Goal: Information Seeking & Learning: Learn about a topic

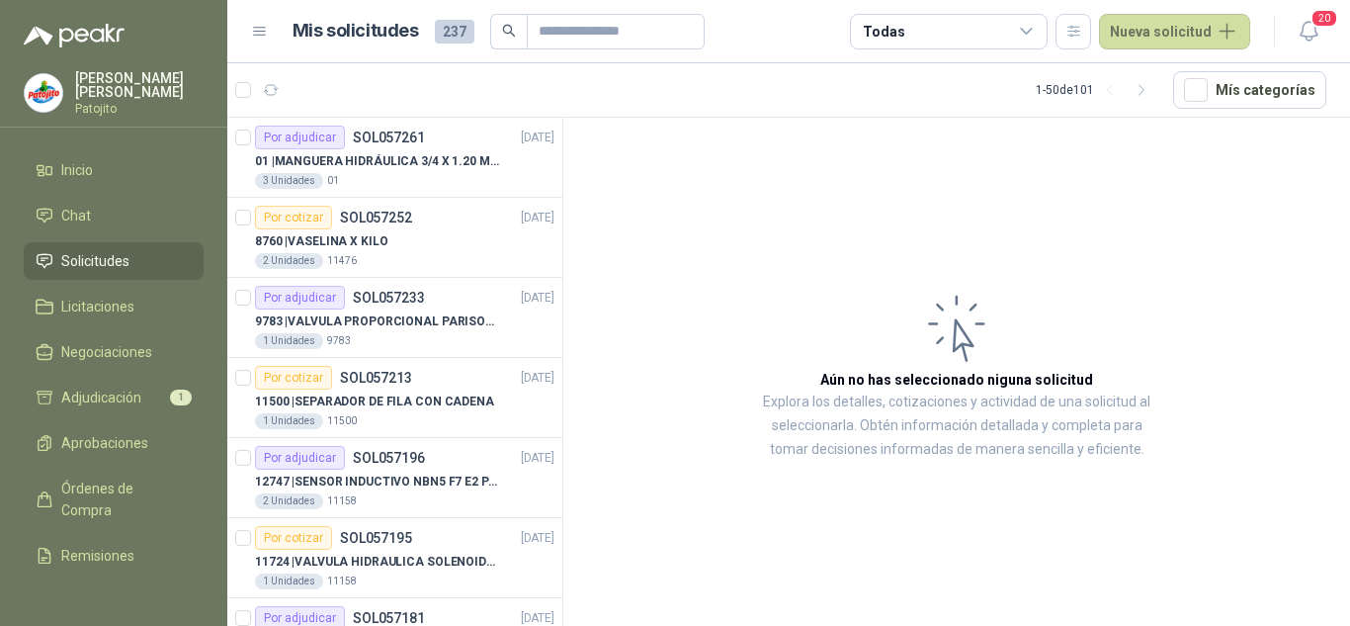
click at [1066, 14] on div "Todas Nueva solicitud" at bounding box center [1050, 32] width 400 height 36
click at [1068, 22] on button "button" at bounding box center [1074, 32] width 36 height 36
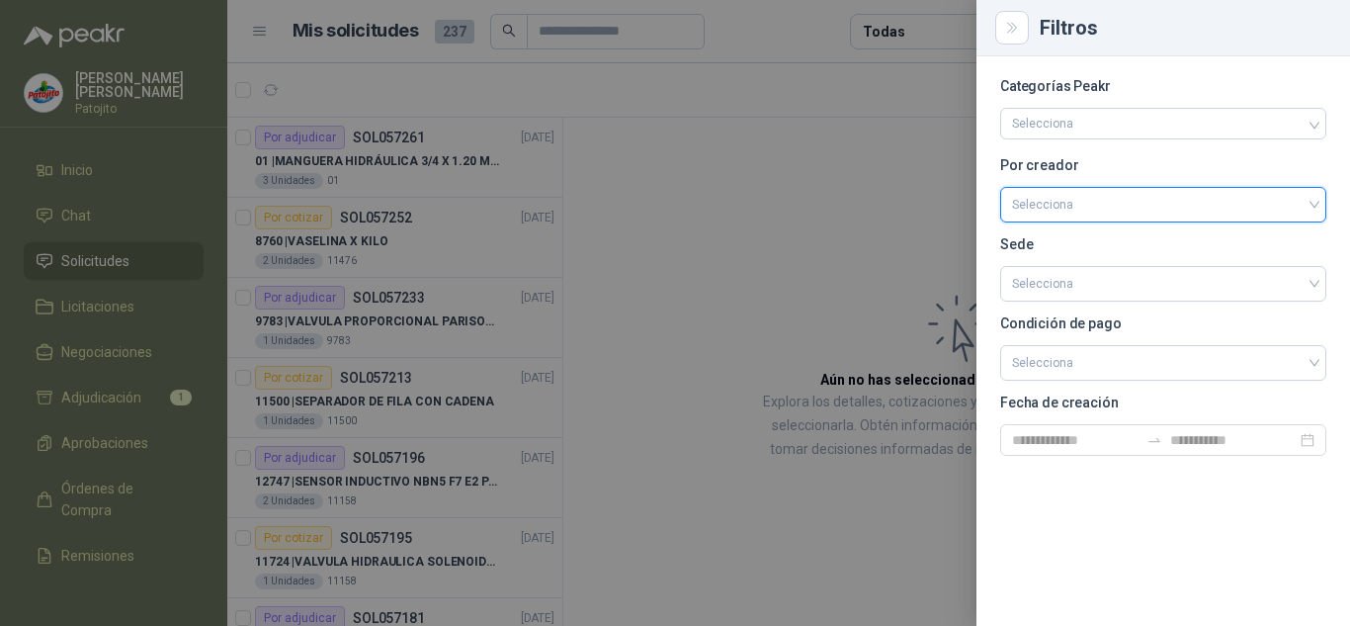
click at [1085, 198] on input "search" at bounding box center [1163, 203] width 302 height 30
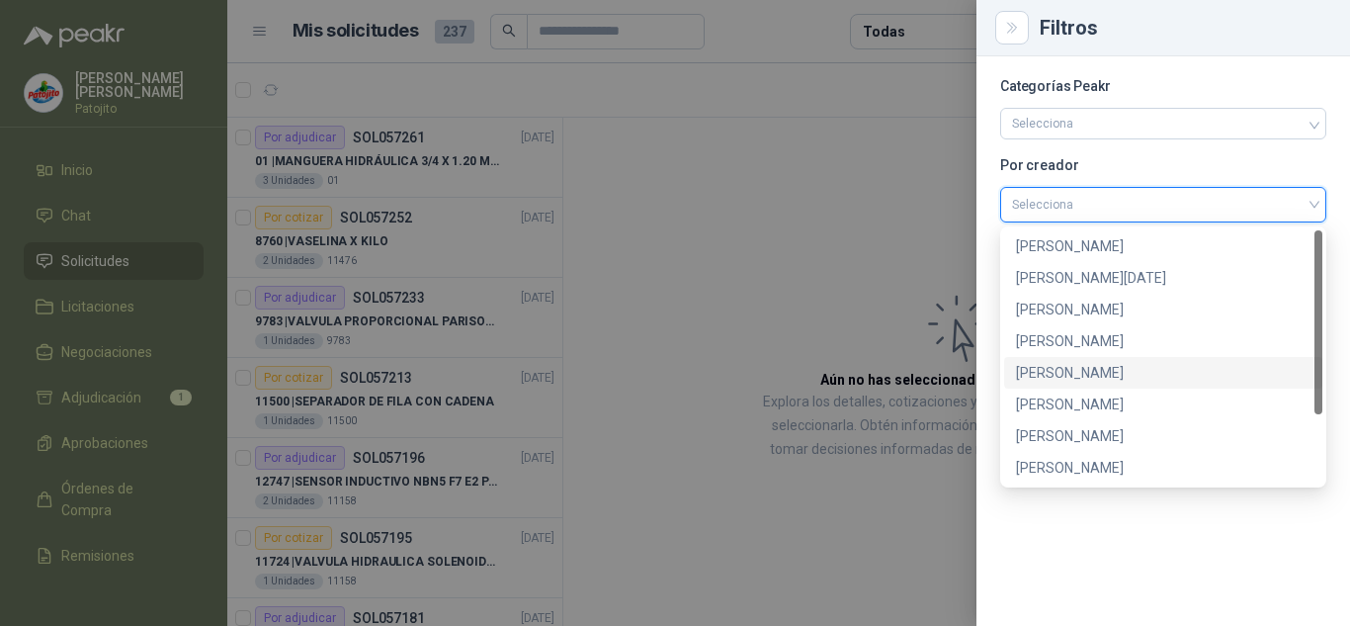
click at [1067, 372] on div "[PERSON_NAME]" at bounding box center [1163, 373] width 295 height 22
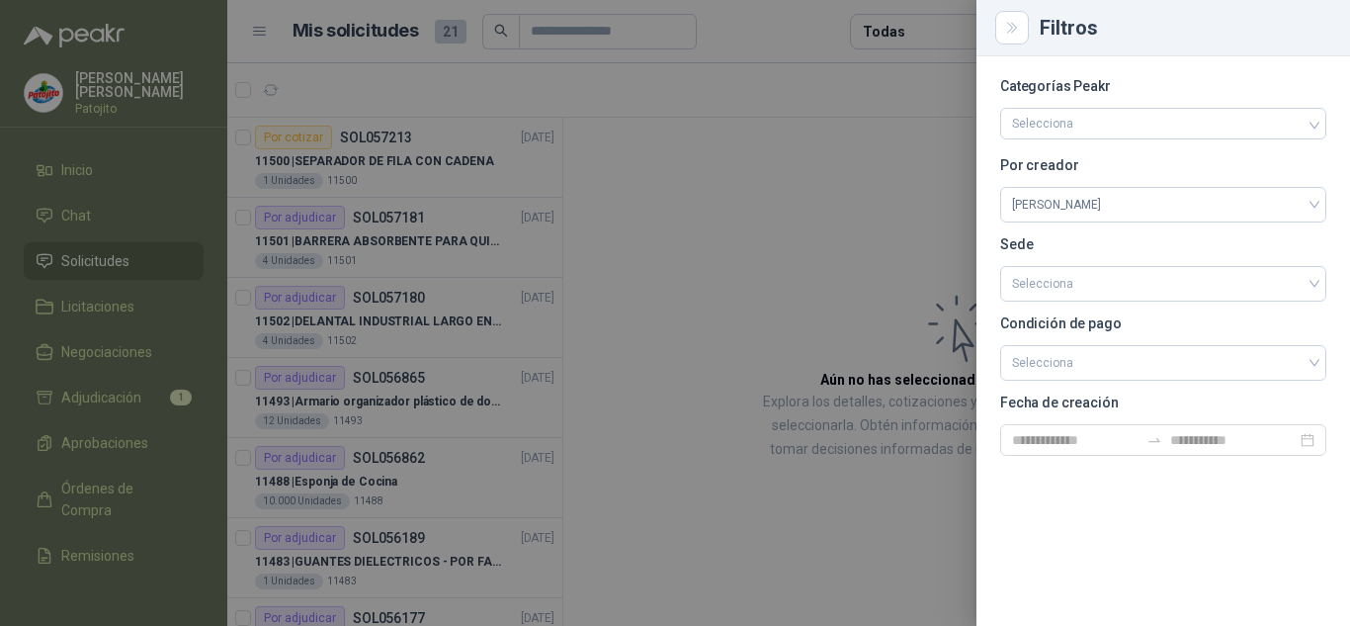
click at [646, 193] on div at bounding box center [675, 313] width 1350 height 626
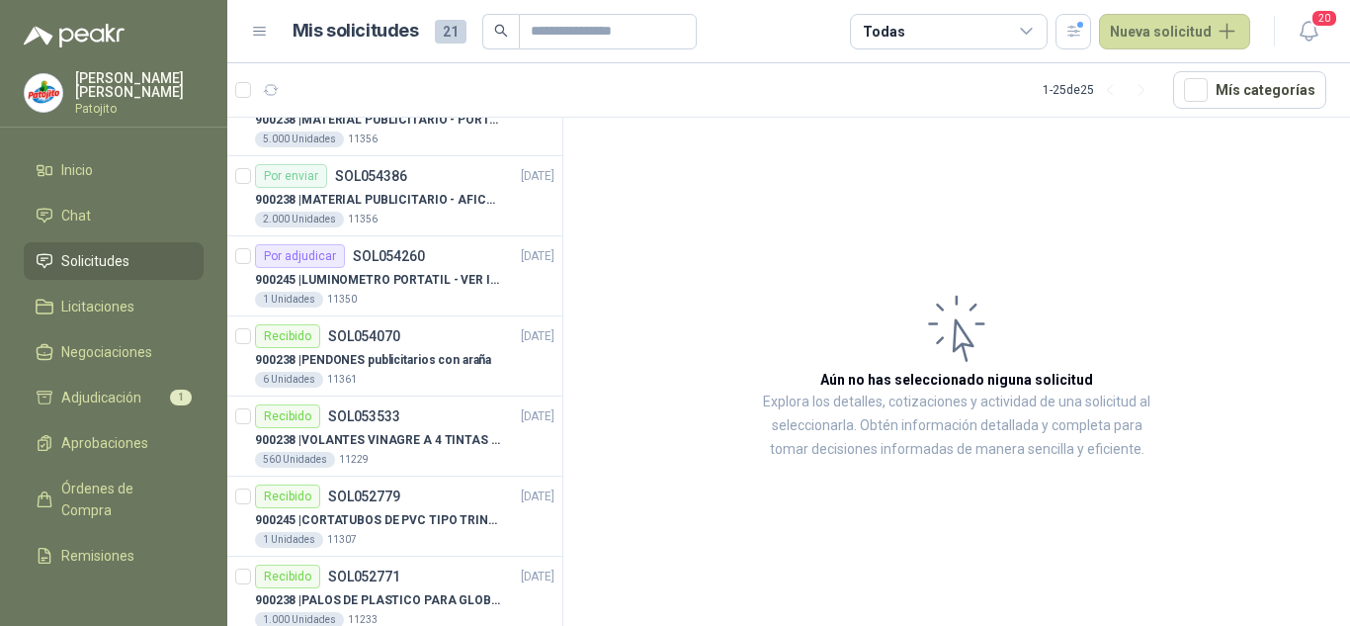
scroll to position [1514, 0]
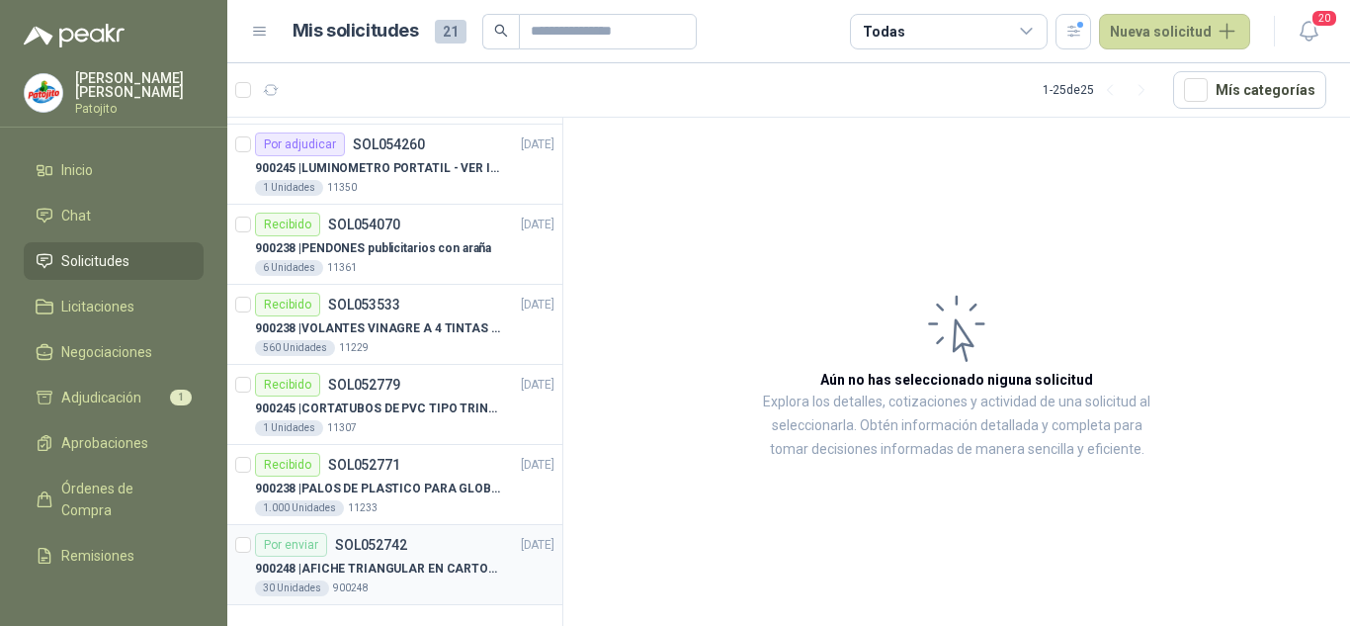
click at [423, 567] on p "900248 | AFICHE TRIANGULAR EN CARTON, MEDIDAS 30 CM X 45 CM" at bounding box center [378, 568] width 246 height 19
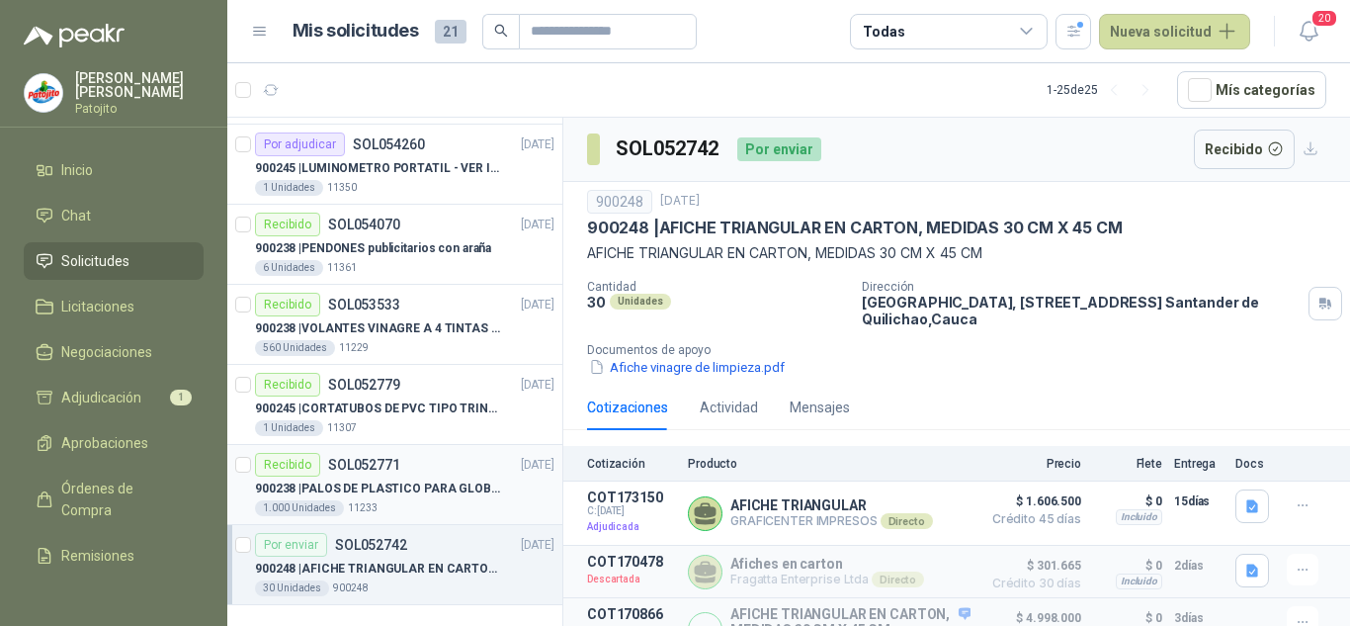
click at [415, 486] on p "900238 | PALOS DE PLASTICO PARA GLOBOS" at bounding box center [378, 488] width 246 height 19
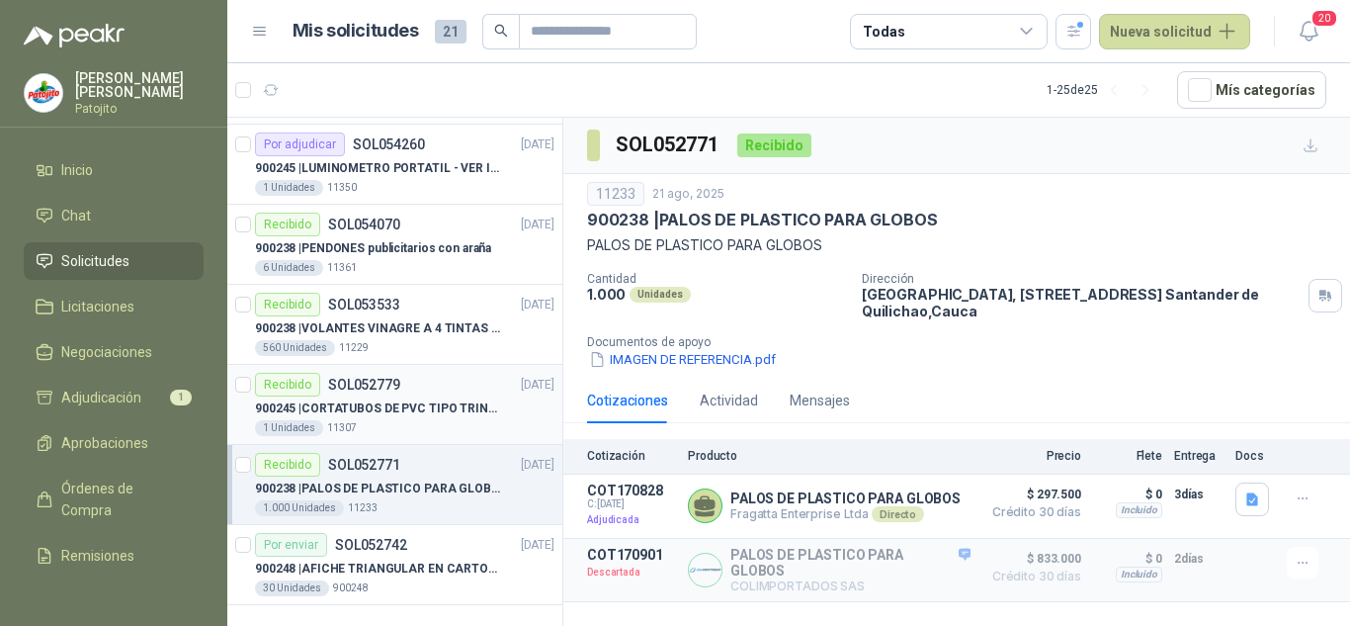
click at [377, 416] on p "900245 | CORTATUBOS DE PVC TIPO TRINQUETE" at bounding box center [378, 408] width 246 height 19
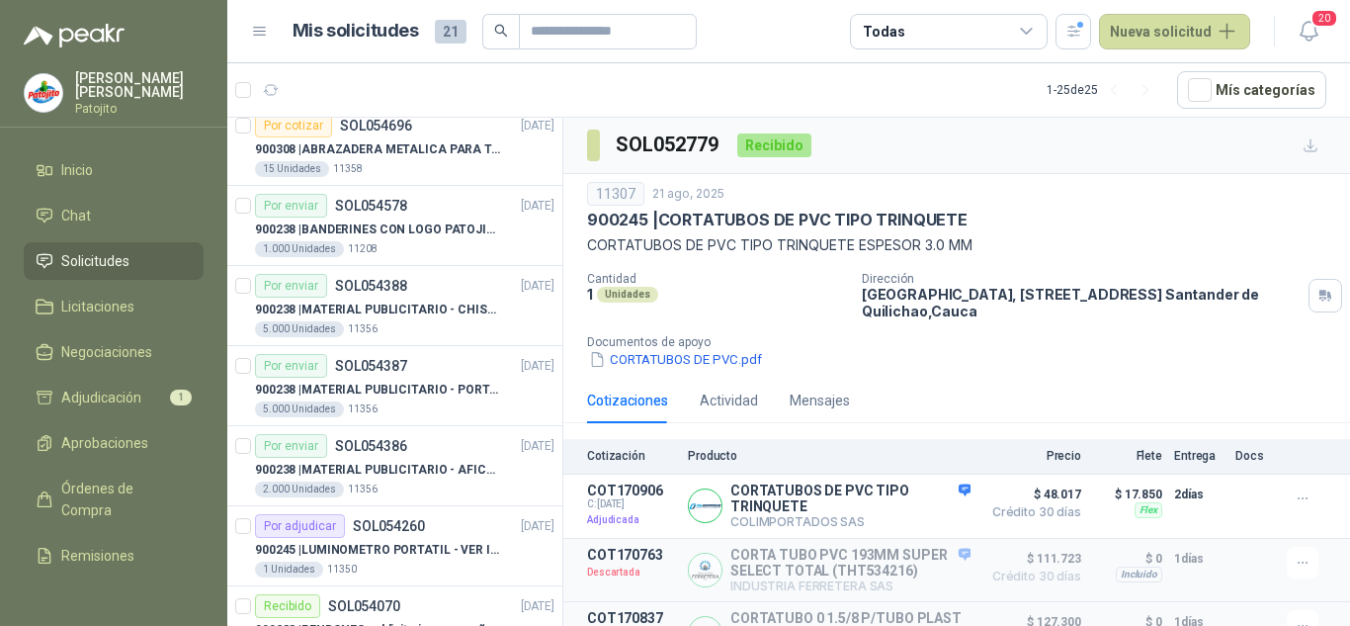
scroll to position [1285, 0]
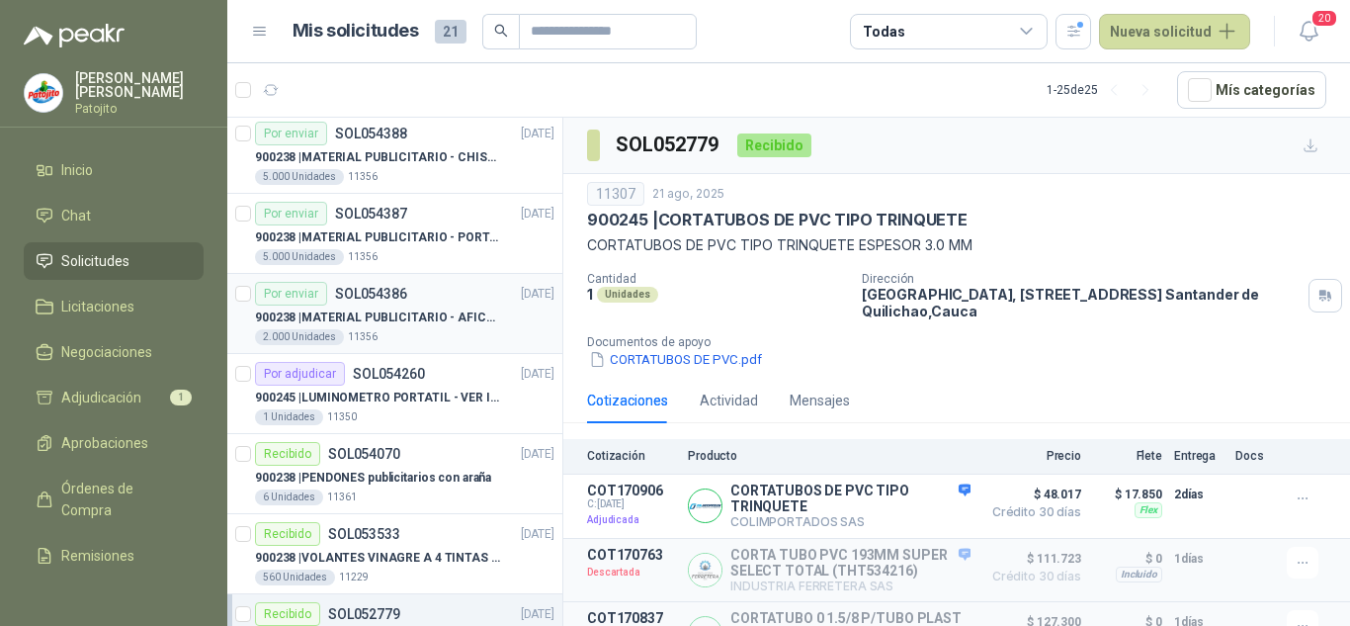
click at [425, 308] on p "900238 | MATERIAL PUBLICITARIO - AFICHE VER ADJUNTO" at bounding box center [378, 317] width 246 height 19
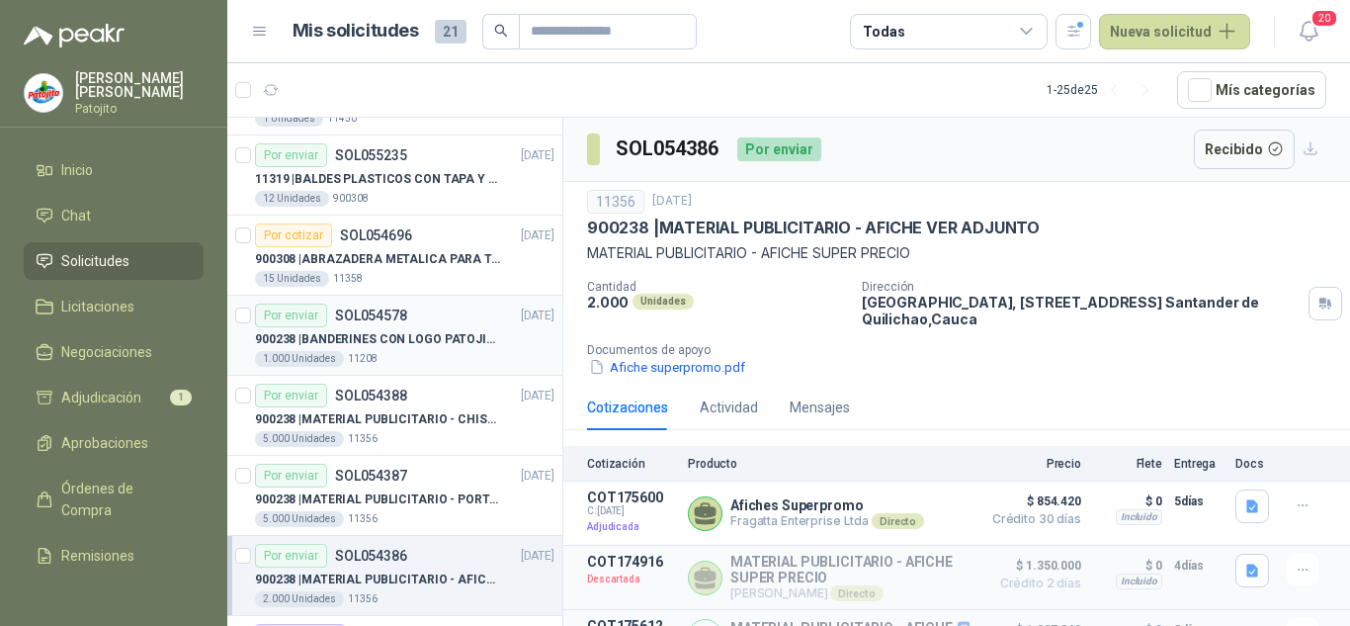
scroll to position [988, 0]
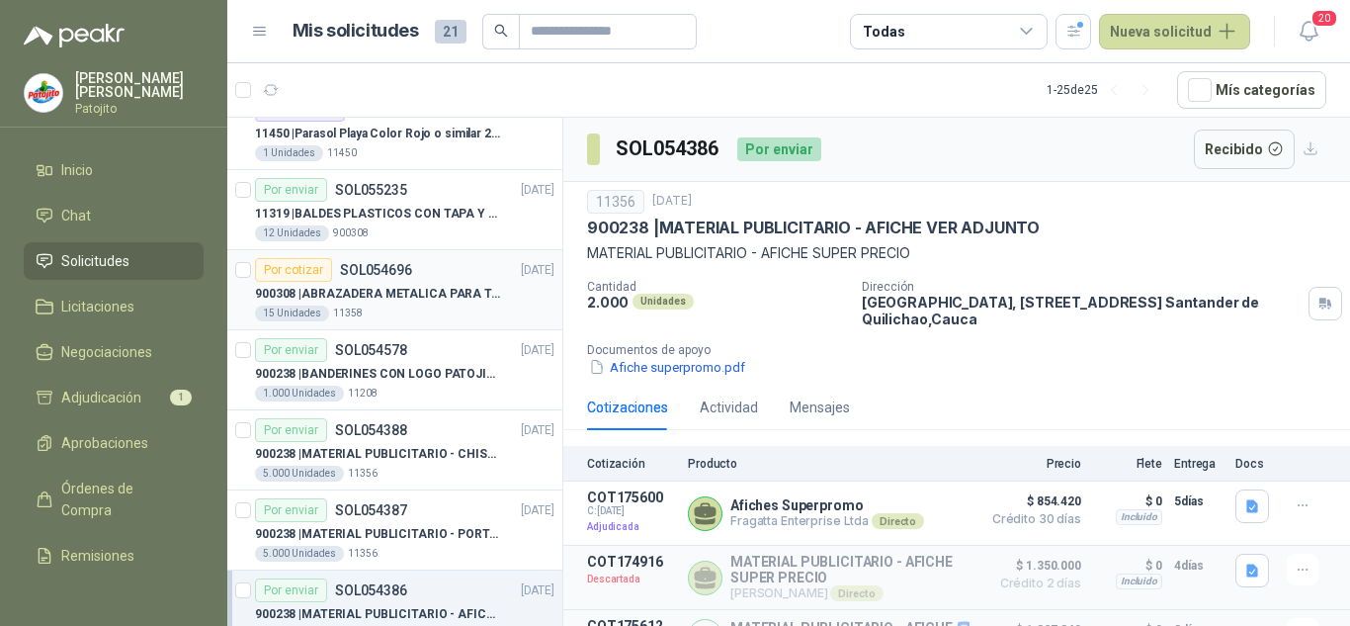
click at [438, 273] on div "Por cotizar SOL054696 [DATE]" at bounding box center [405, 270] width 300 height 24
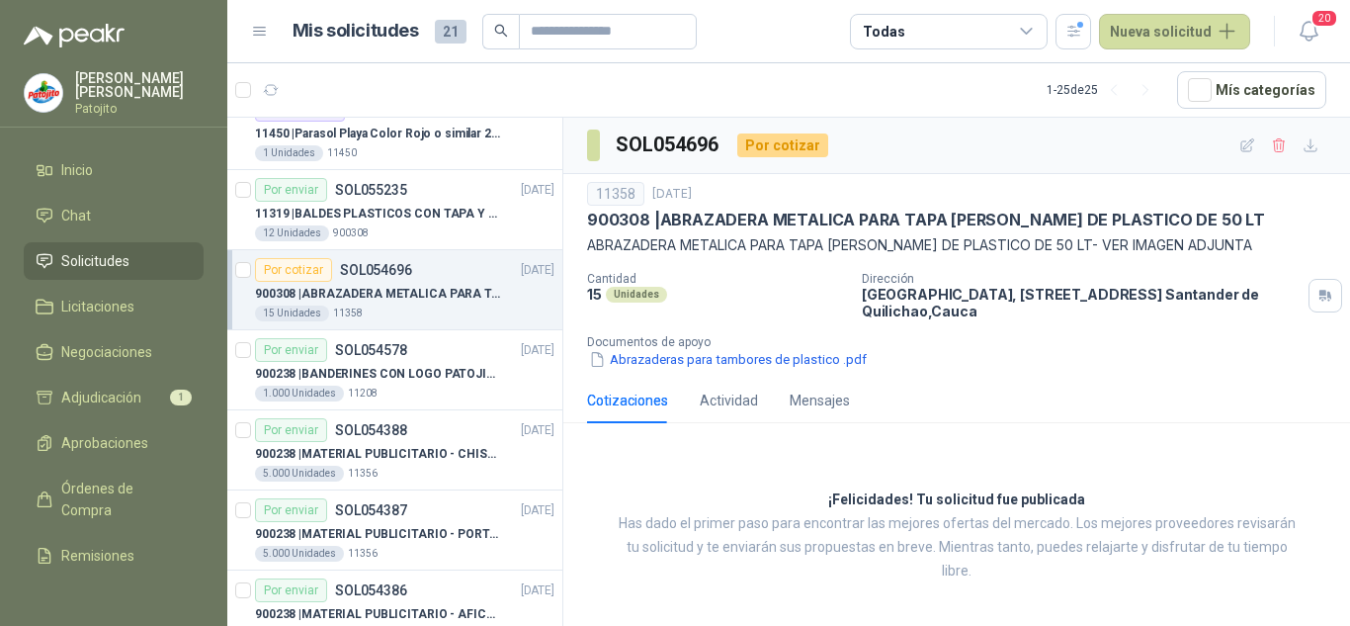
scroll to position [890, 0]
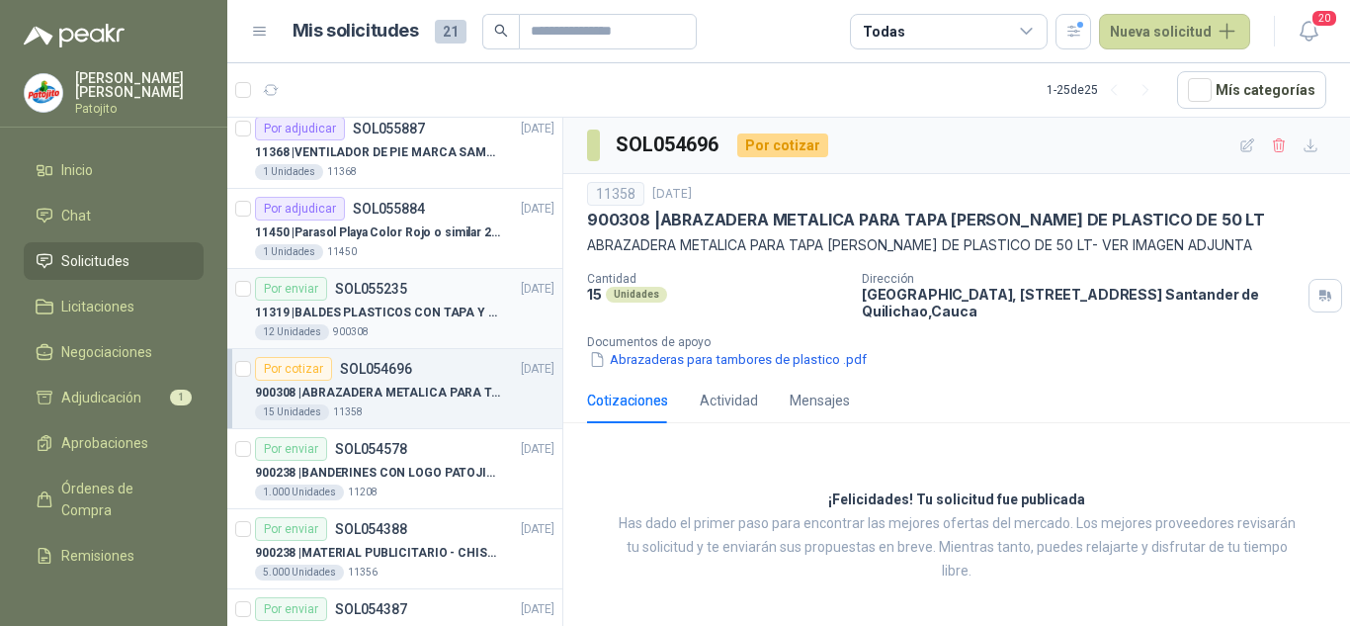
click at [396, 327] on div "12 Unidades 900308" at bounding box center [405, 332] width 300 height 16
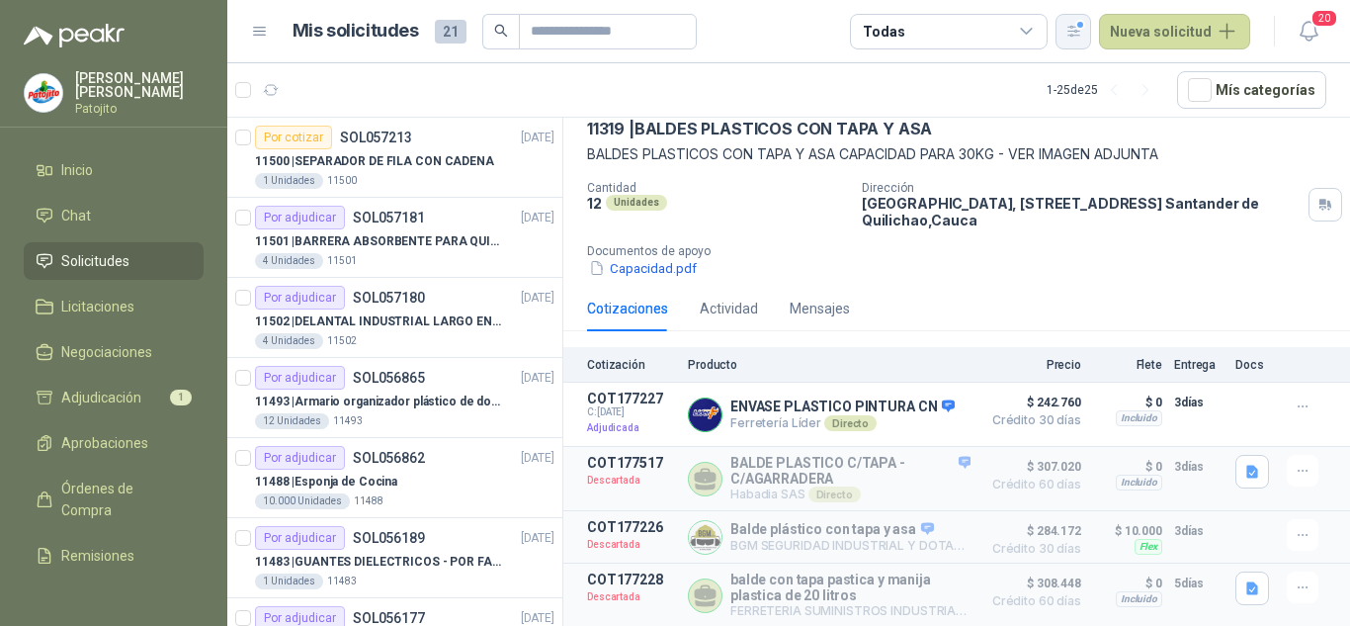
click at [1082, 24] on div "button" at bounding box center [1074, 31] width 17 height 17
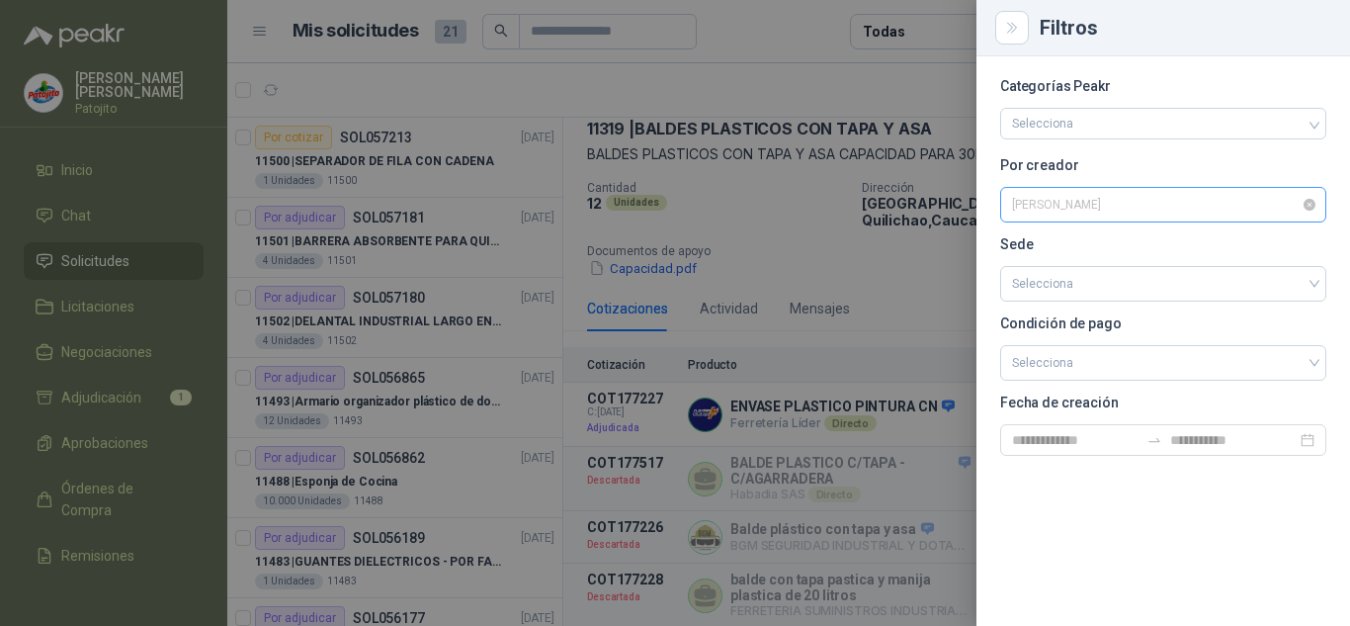
click at [1085, 215] on span "[PERSON_NAME]" at bounding box center [1163, 205] width 302 height 30
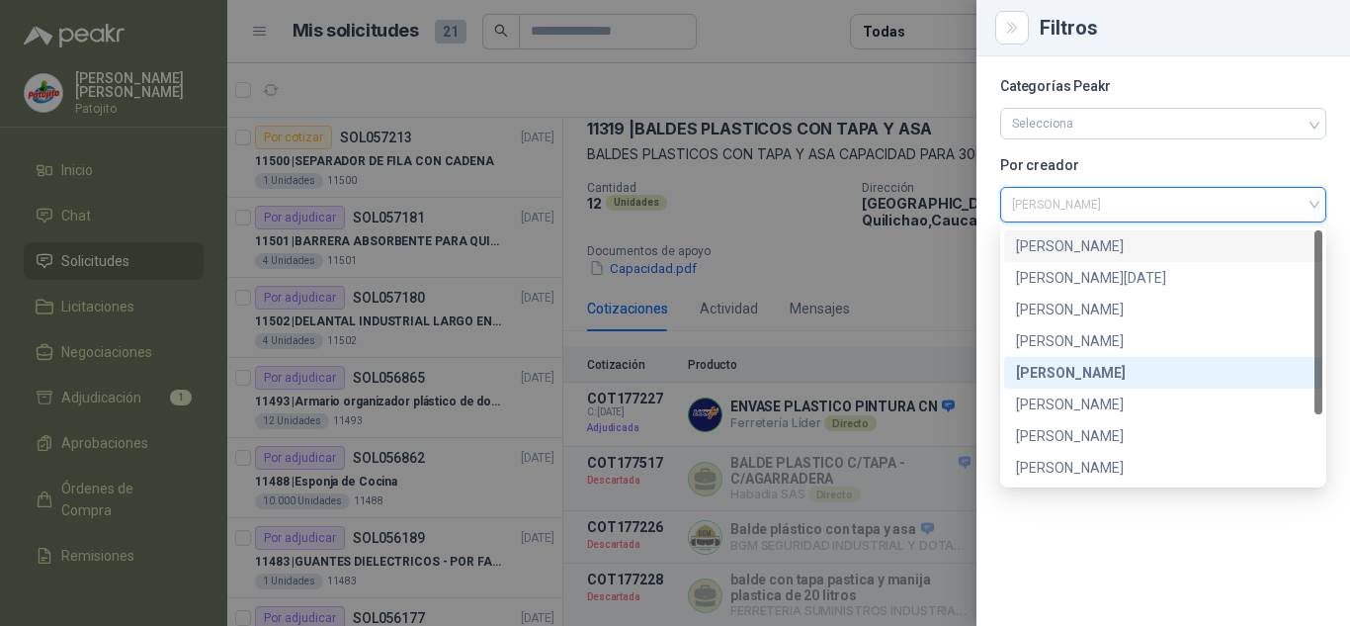
click at [1086, 252] on div "[PERSON_NAME]" at bounding box center [1163, 246] width 295 height 22
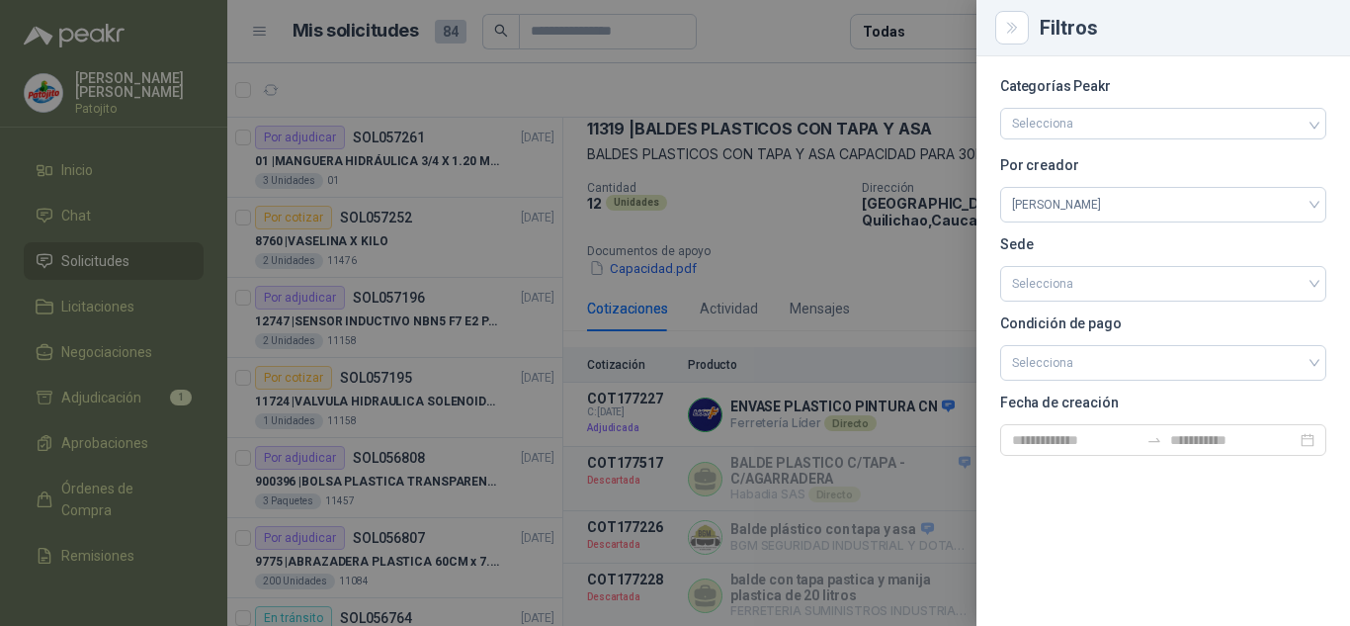
click at [775, 233] on div at bounding box center [675, 313] width 1350 height 626
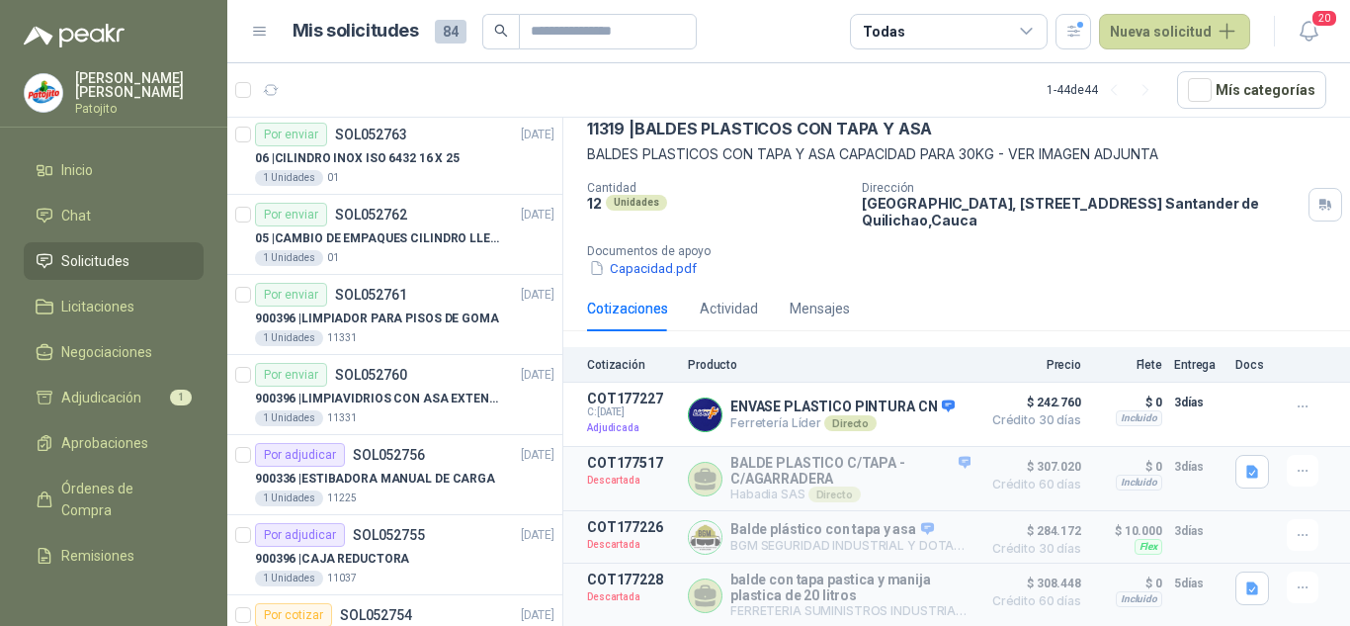
scroll to position [3036, 0]
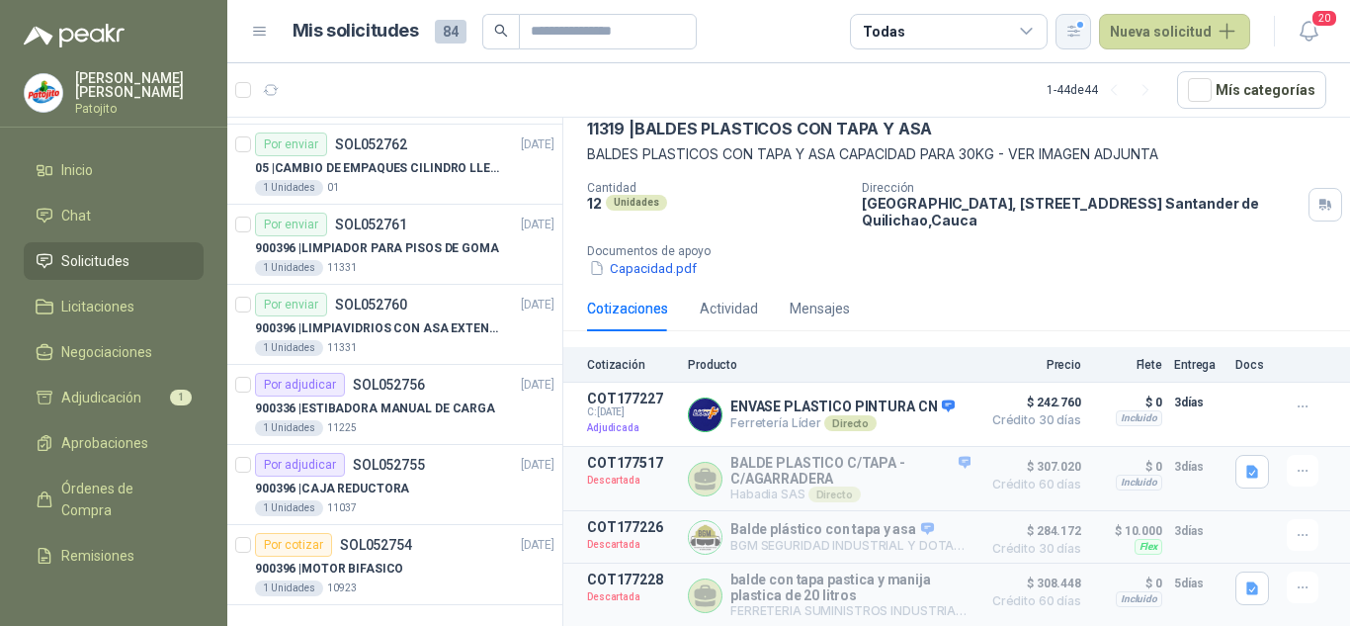
click at [1070, 35] on button "button" at bounding box center [1074, 32] width 36 height 36
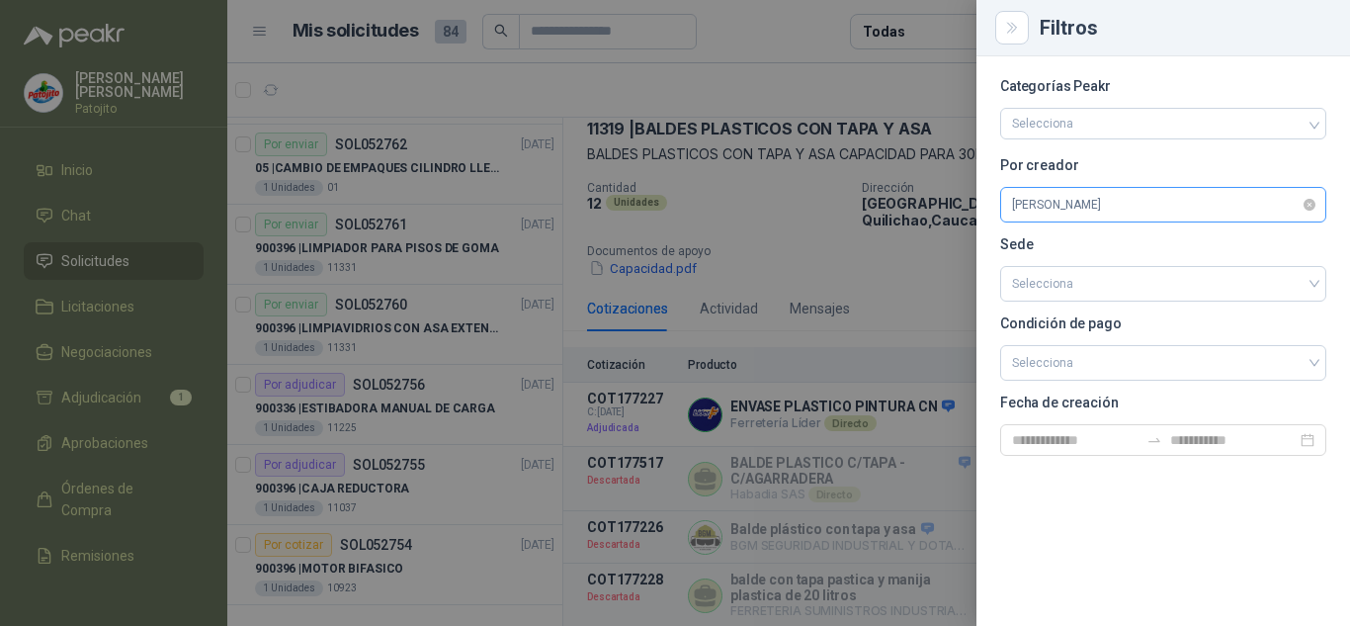
click at [1097, 205] on span "[PERSON_NAME]" at bounding box center [1163, 205] width 302 height 30
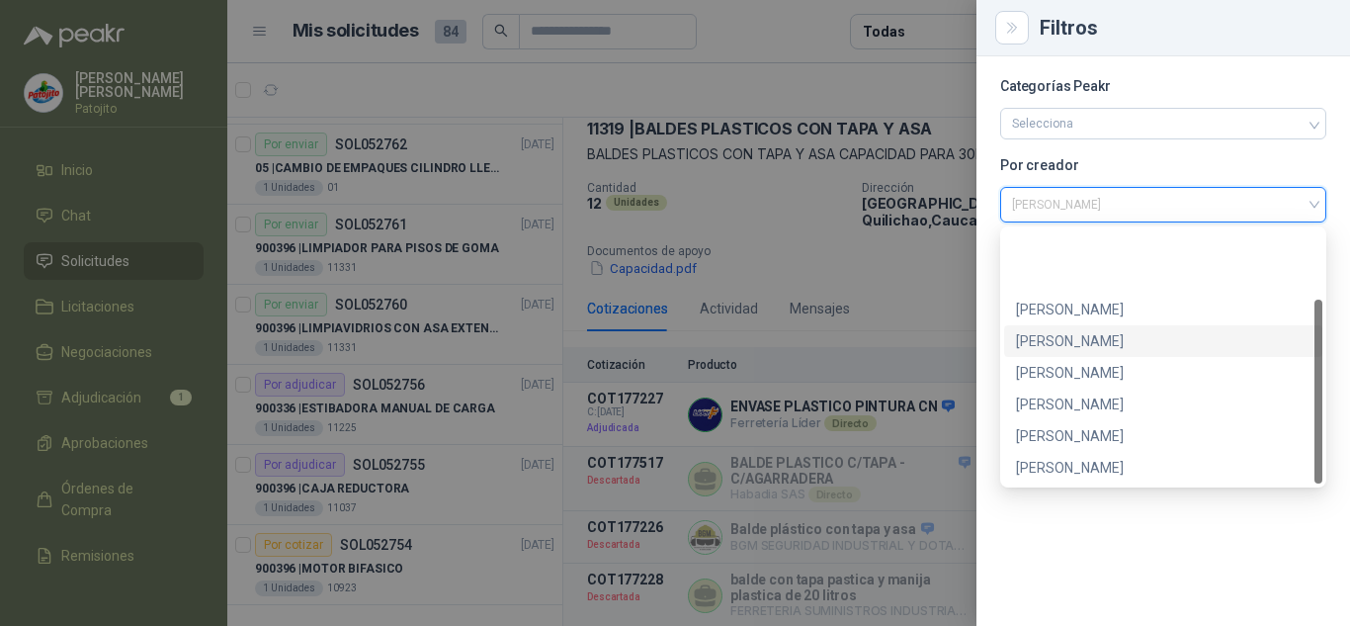
scroll to position [95, 0]
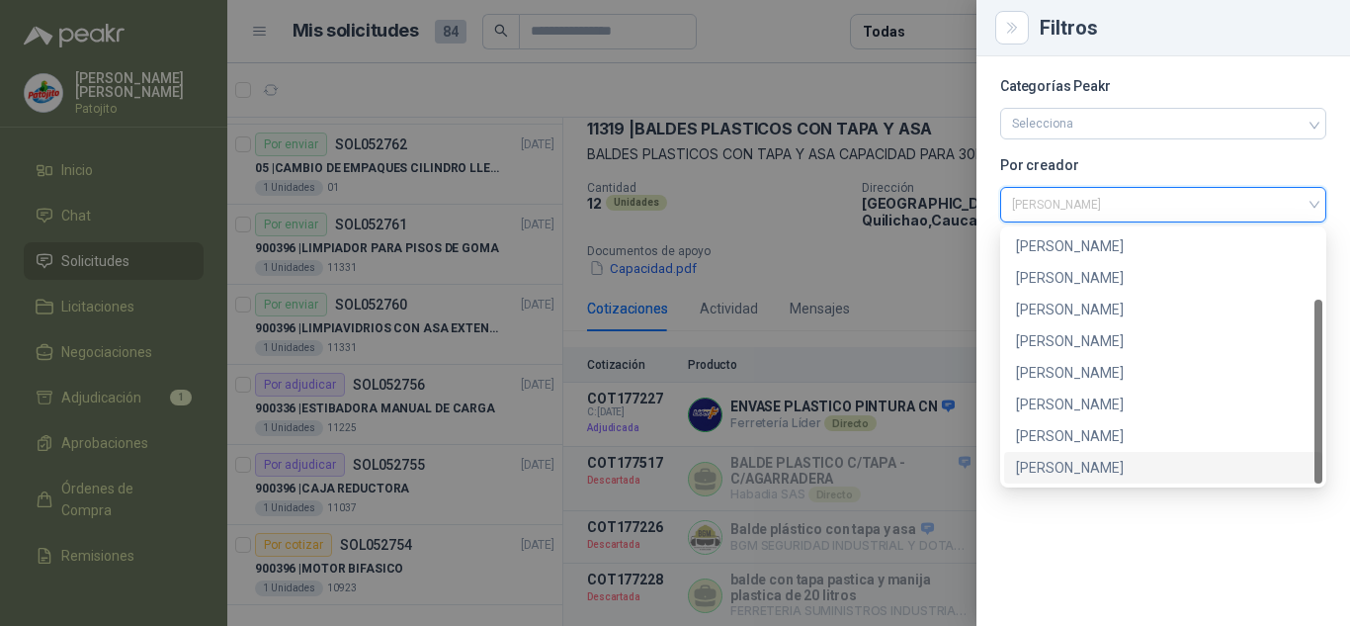
click at [1080, 460] on div "[PERSON_NAME]" at bounding box center [1163, 468] width 295 height 22
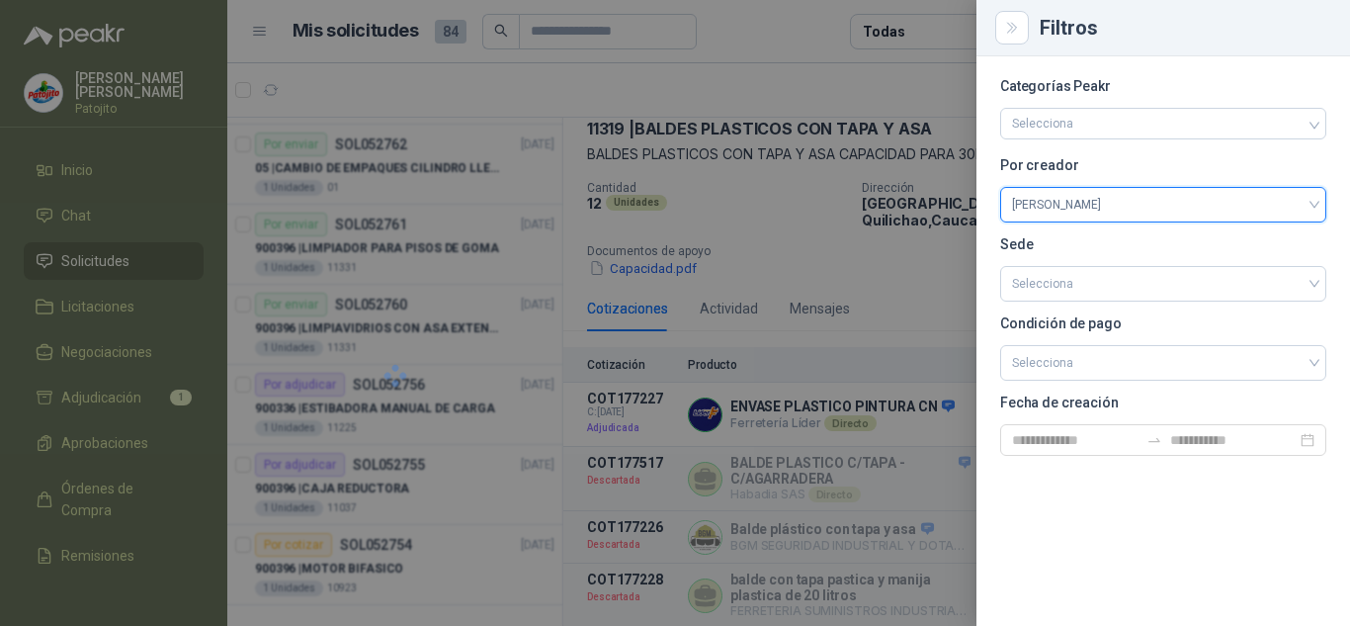
scroll to position [0, 0]
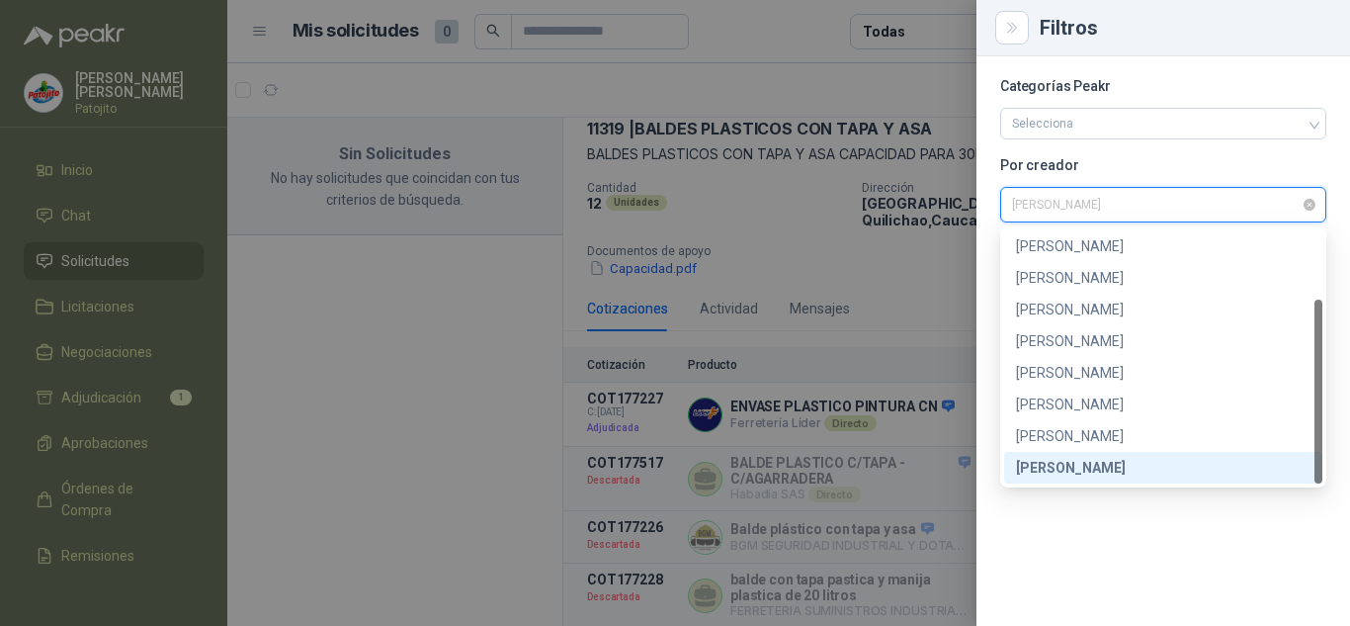
click at [1218, 203] on span "[PERSON_NAME]" at bounding box center [1163, 205] width 302 height 30
click at [1117, 341] on div "[PERSON_NAME]" at bounding box center [1163, 341] width 295 height 22
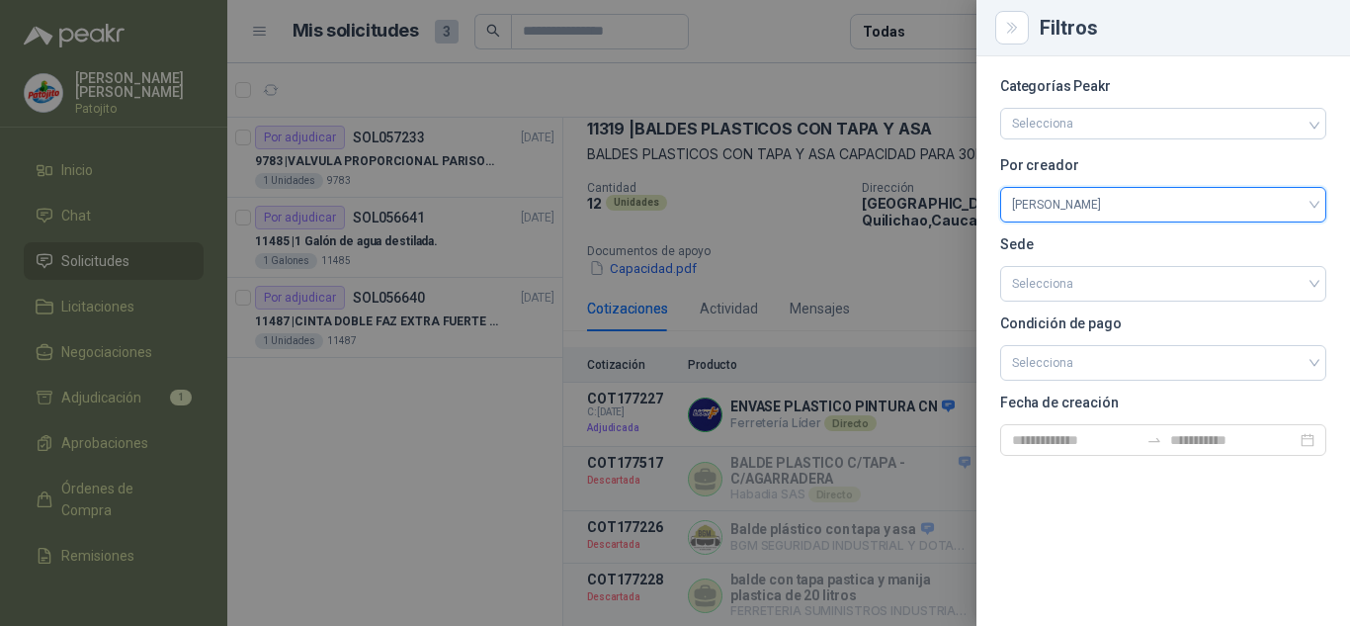
click at [435, 399] on div at bounding box center [675, 313] width 1350 height 626
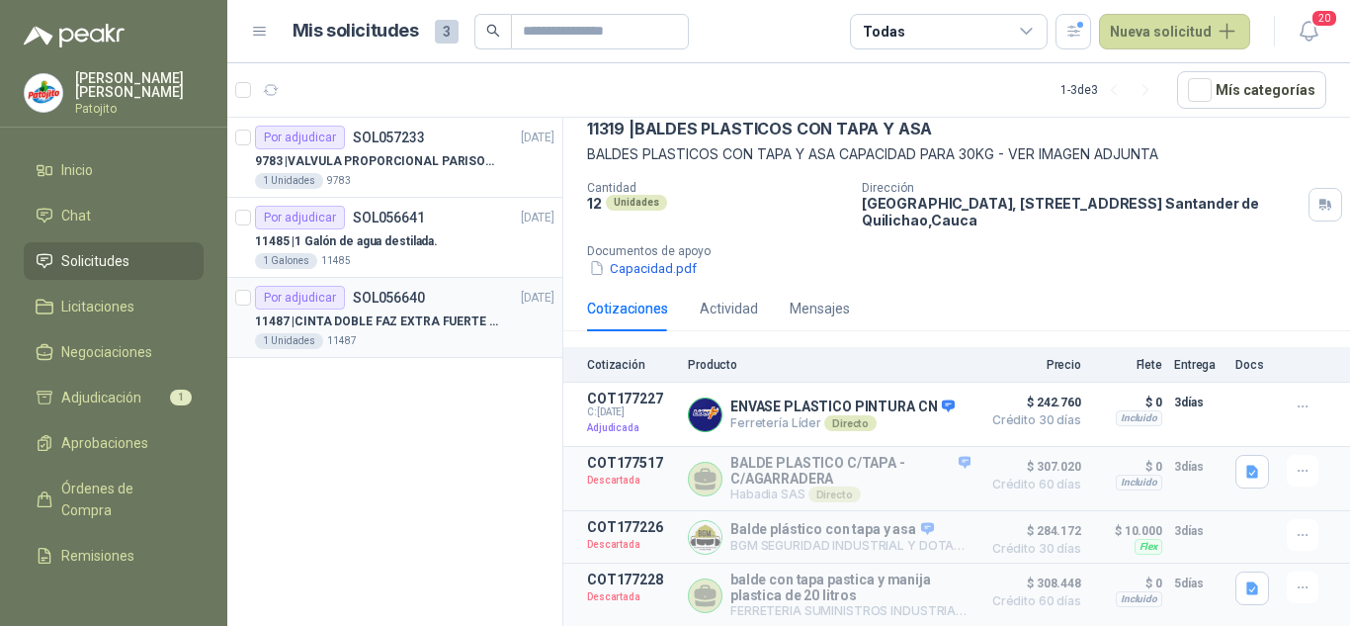
click at [433, 314] on p "11487 | CINTA DOBLE FAZ EXTRA FUERTE MARCA:3M" at bounding box center [378, 321] width 246 height 19
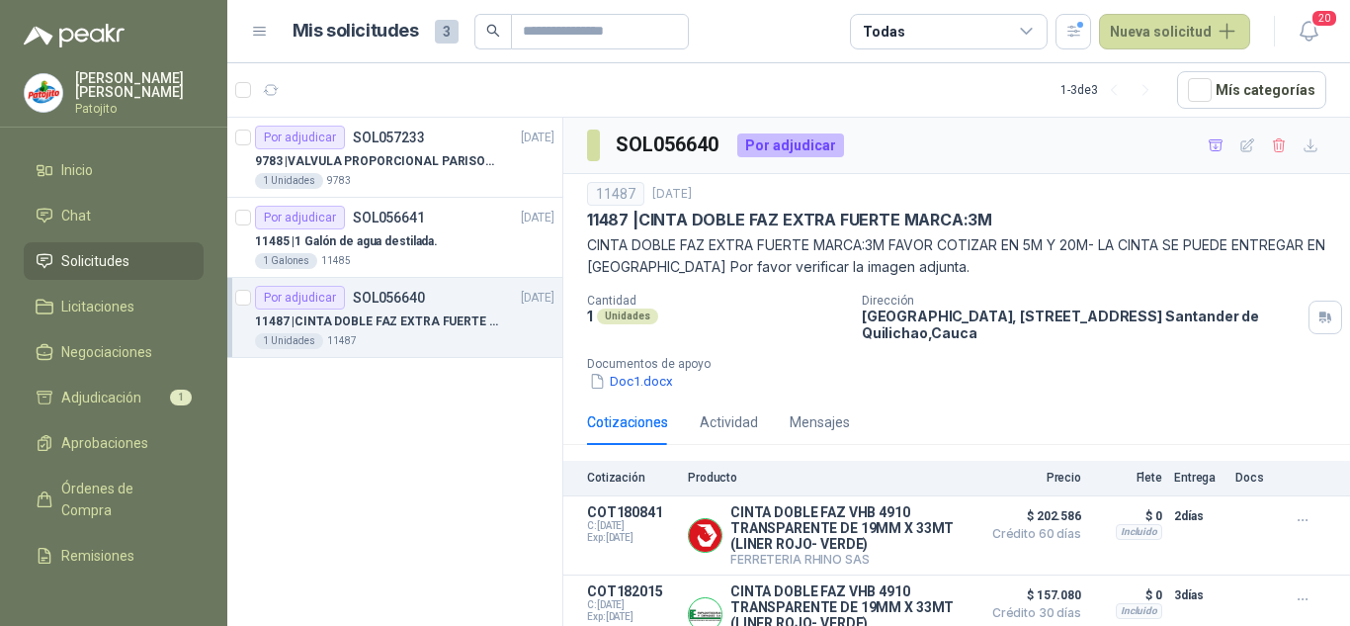
scroll to position [95, 0]
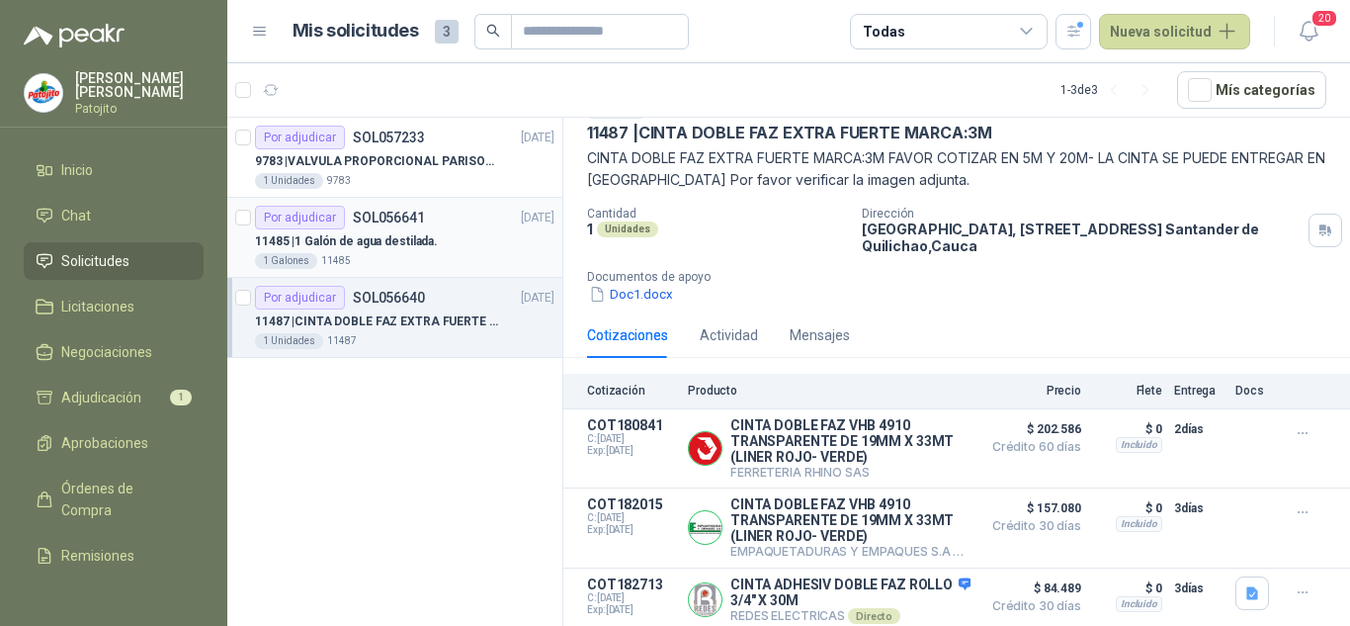
click at [328, 238] on p "11485 | 1 Galón de agua destilada." at bounding box center [346, 241] width 183 height 19
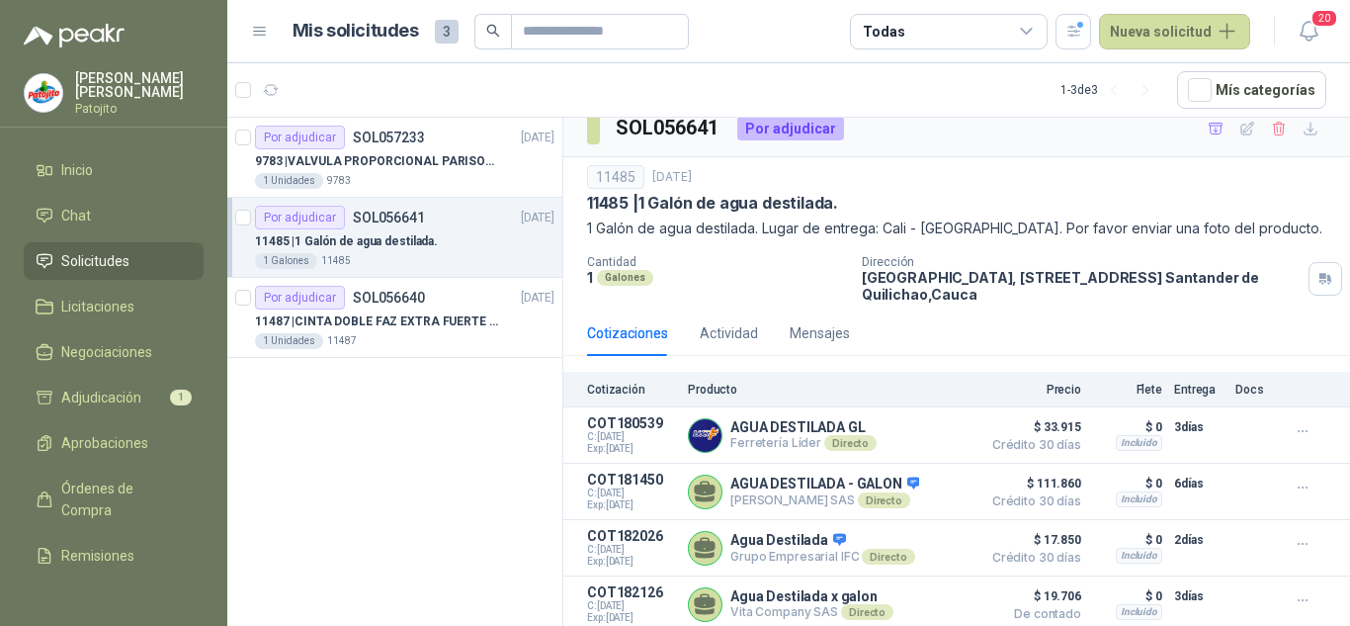
scroll to position [21, 0]
click at [416, 166] on p "9783 | VALVULA PROPORCIONAL PARISON 0811404612 / 4WRPEH6C4 REXROTH" at bounding box center [378, 161] width 246 height 19
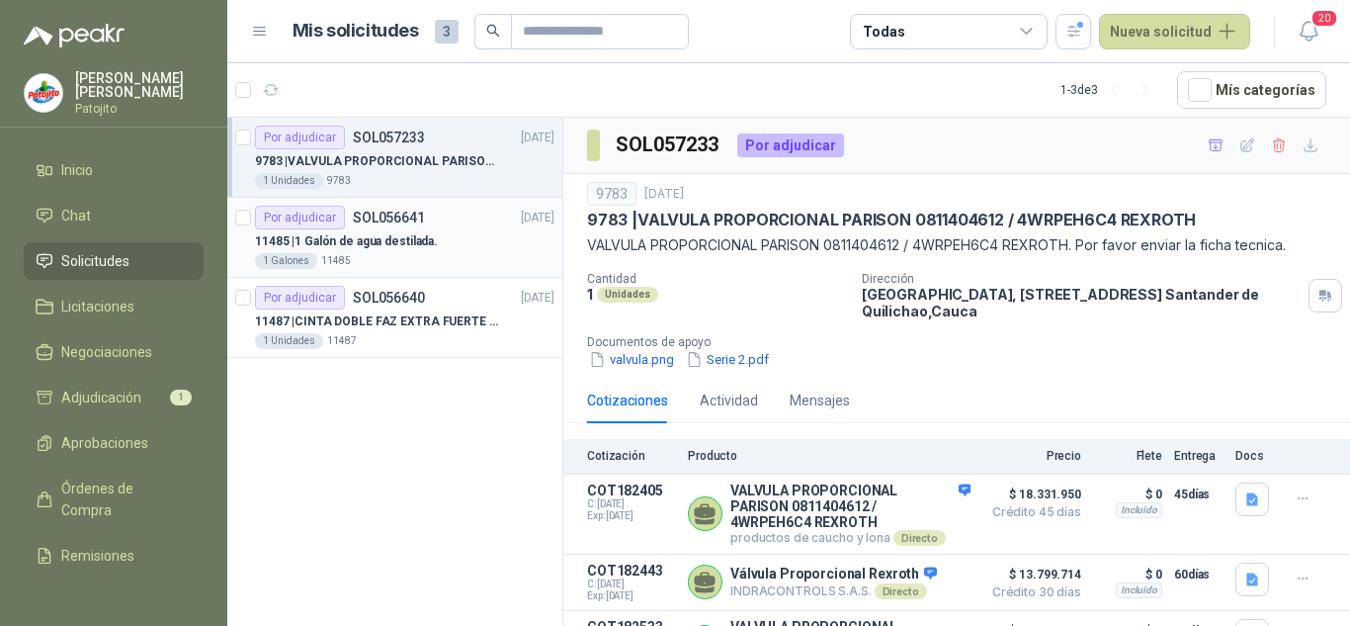
click at [450, 219] on div "Por adjudicar SOL056641 [DATE]" at bounding box center [405, 218] width 300 height 24
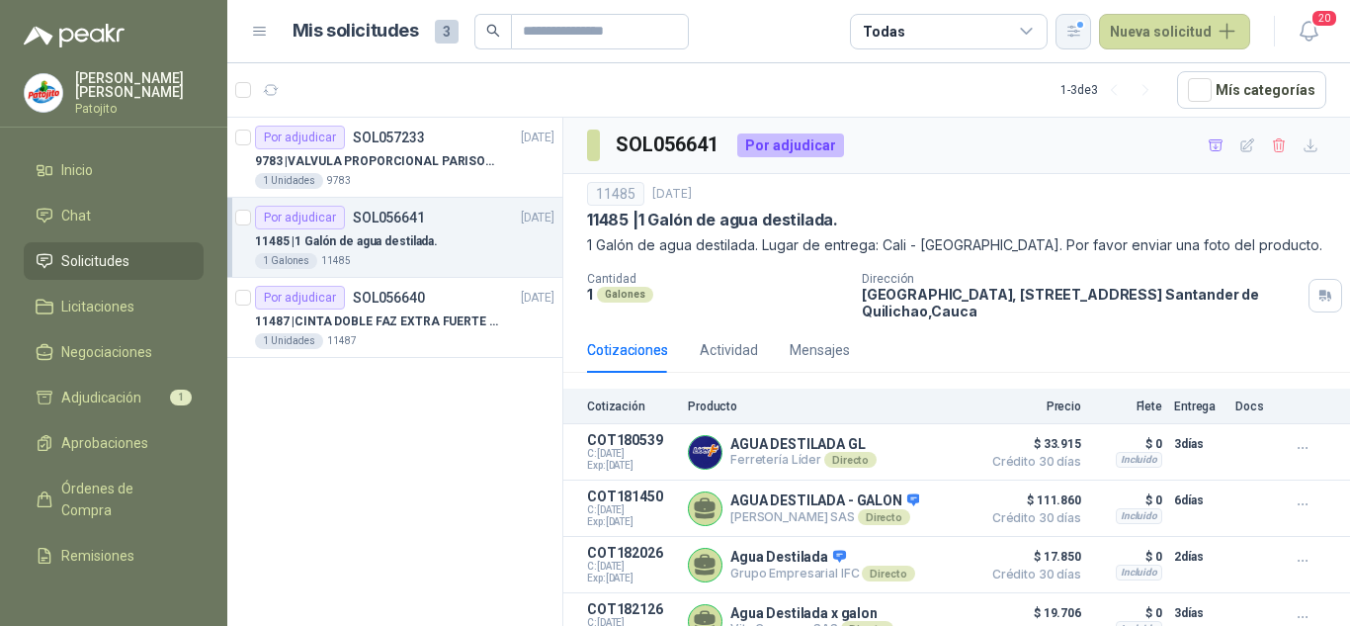
click at [1071, 29] on icon "button" at bounding box center [1074, 31] width 17 height 17
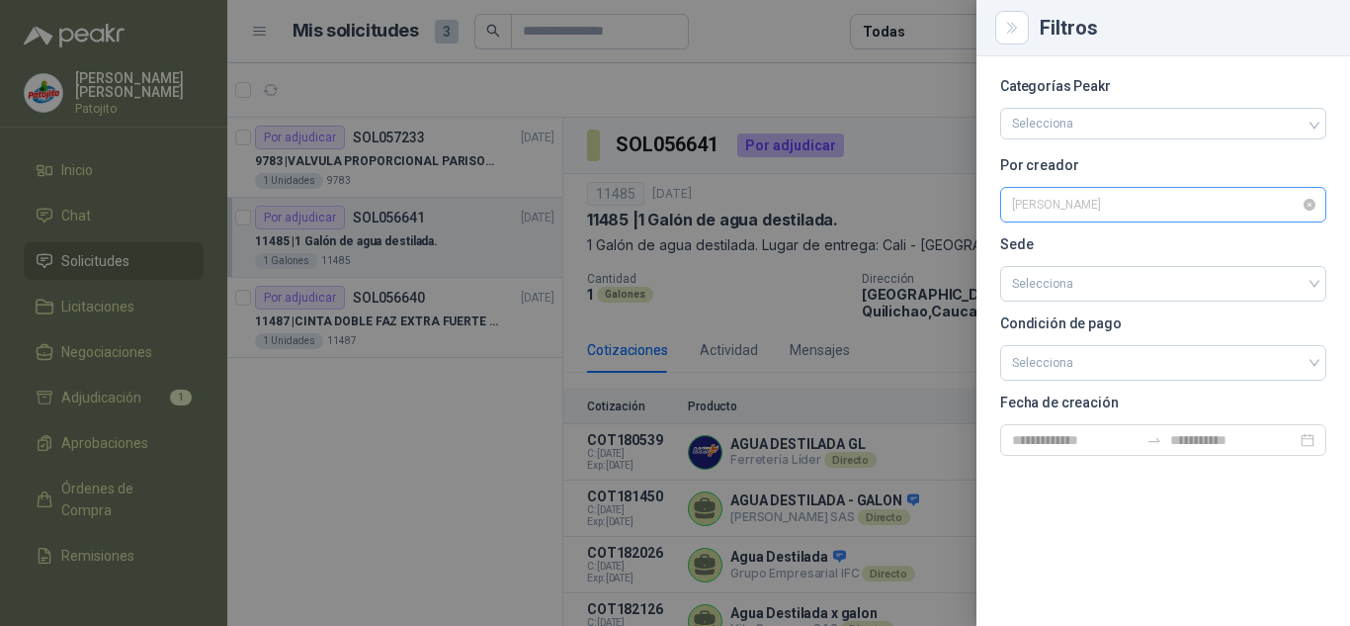
click at [1069, 211] on span "[PERSON_NAME]" at bounding box center [1163, 205] width 302 height 30
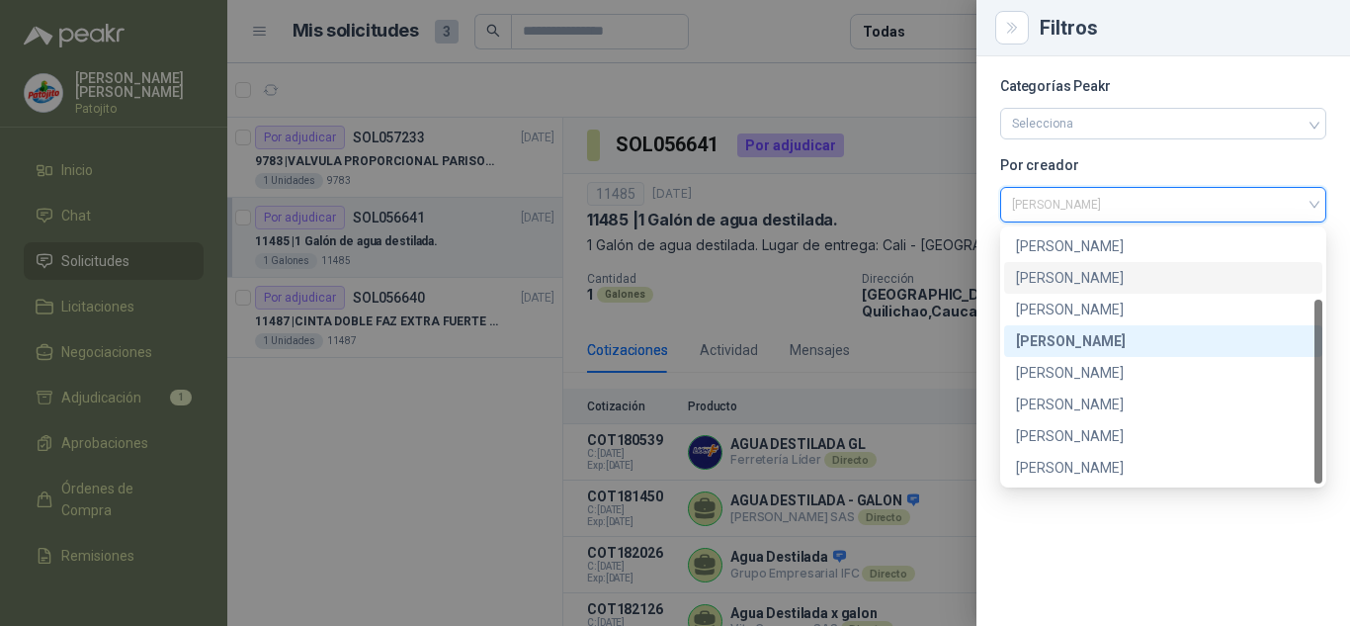
click at [1065, 264] on div "[PERSON_NAME]" at bounding box center [1163, 278] width 318 height 32
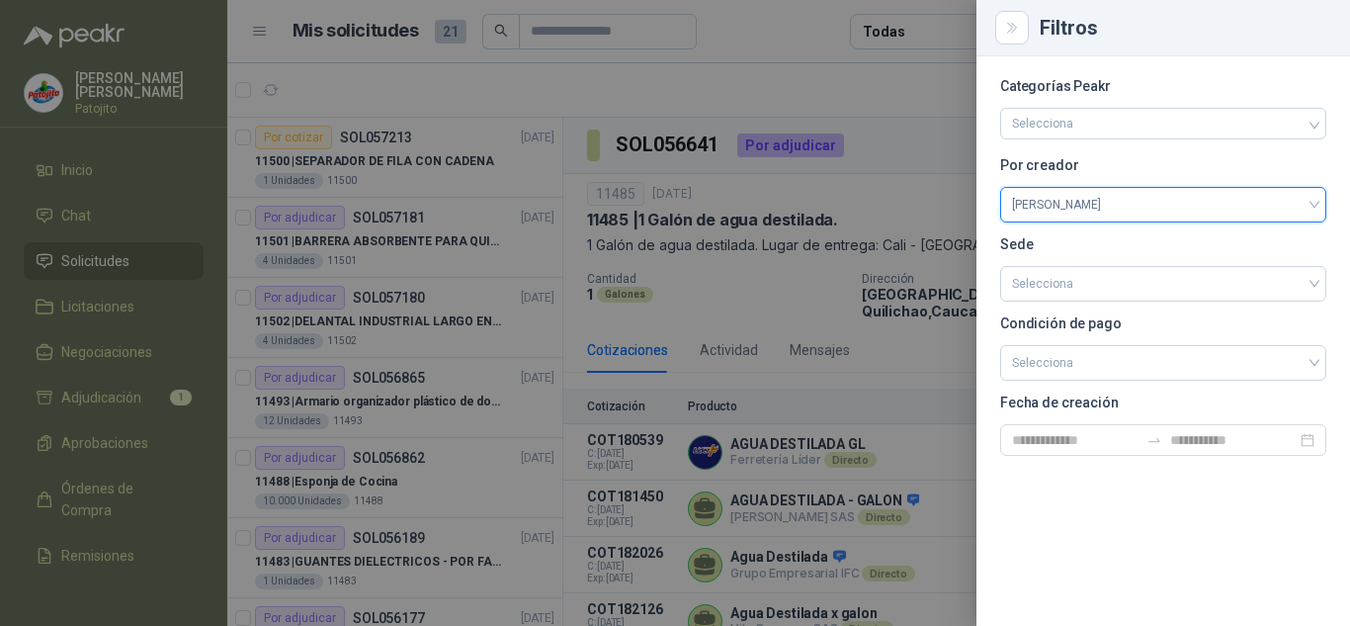
click at [696, 84] on div at bounding box center [675, 313] width 1350 height 626
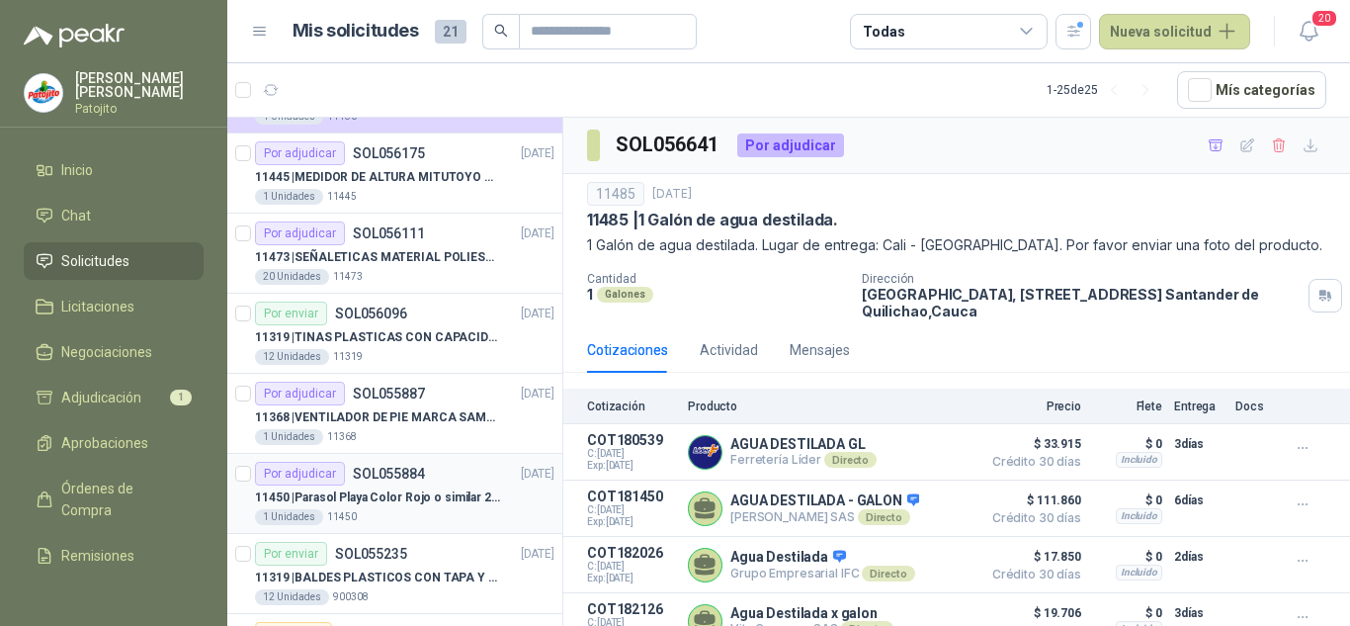
scroll to position [526, 0]
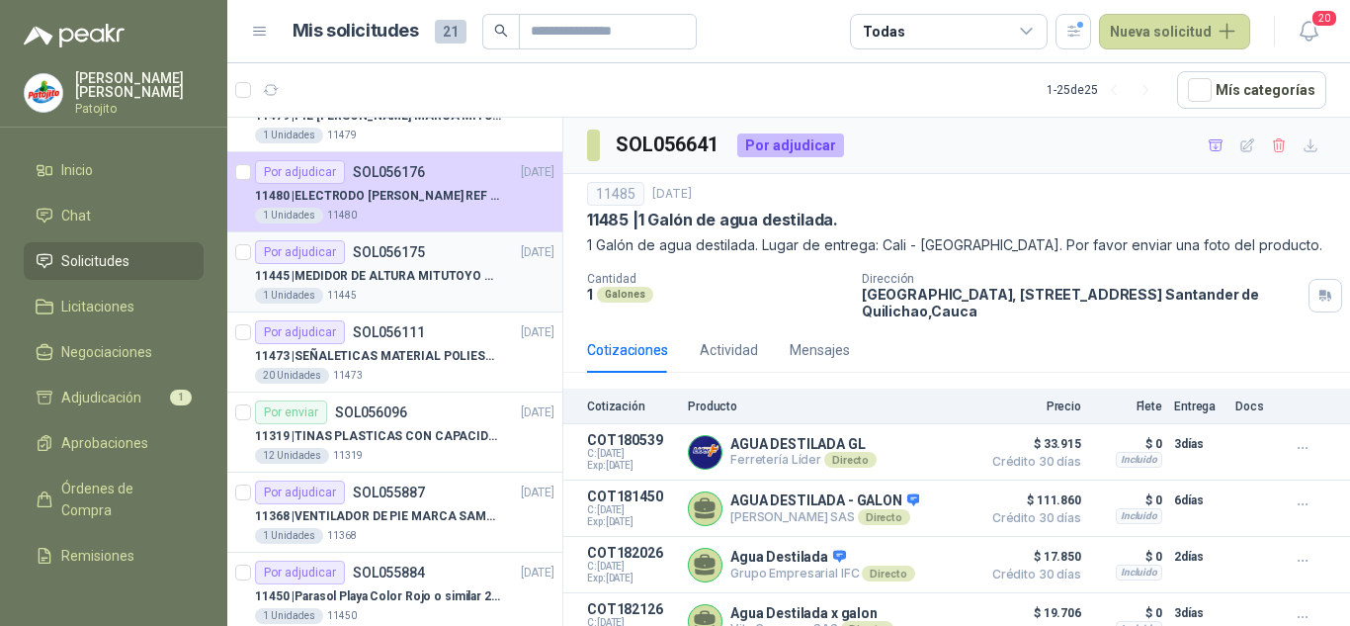
click at [419, 276] on p "11445 | MEDIDOR DE ALTURA MITUTOYO QM-Height 518-245" at bounding box center [378, 276] width 246 height 19
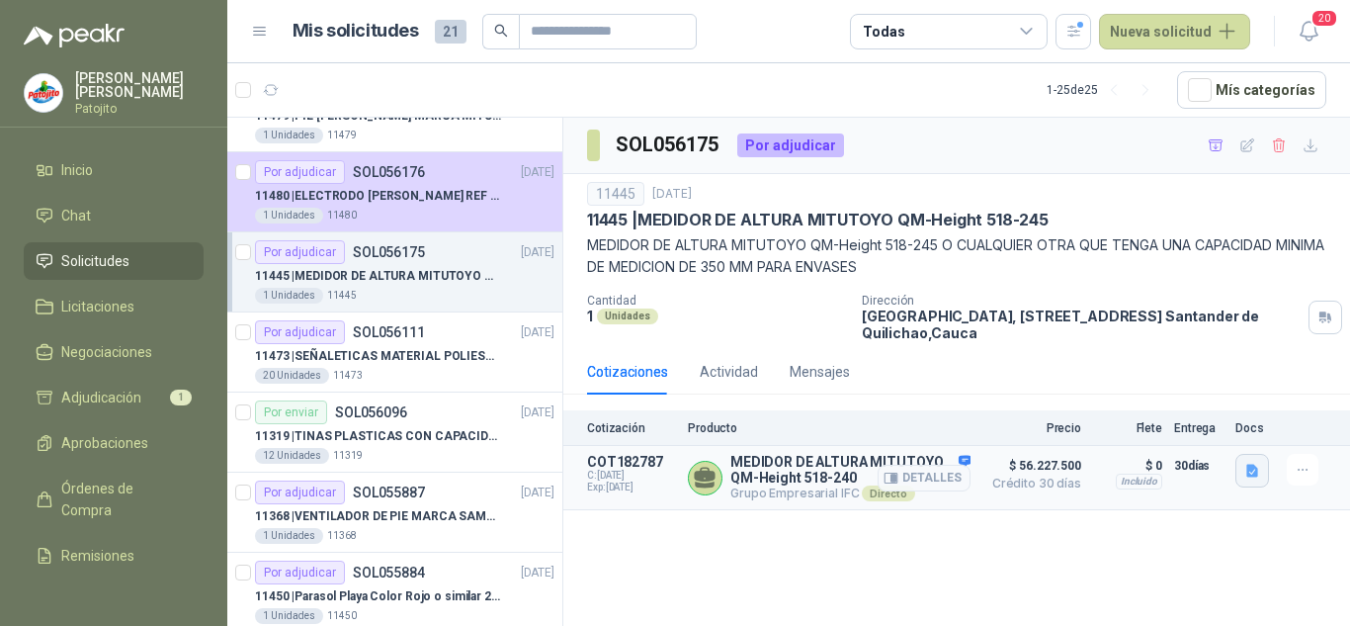
click at [1255, 472] on icon "button" at bounding box center [1252, 471] width 12 height 13
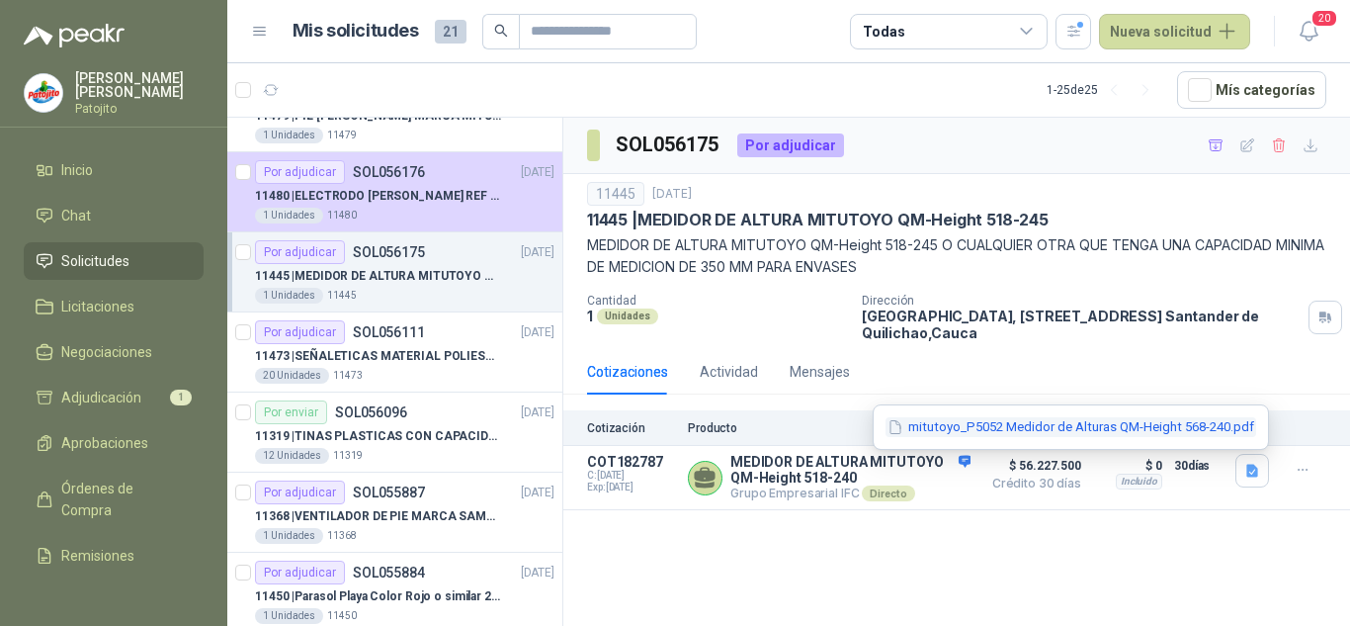
click at [1068, 420] on button "mitutoyo_P5052 Medidor de Alturas QM-Height 568-240.pdf" at bounding box center [1071, 427] width 371 height 21
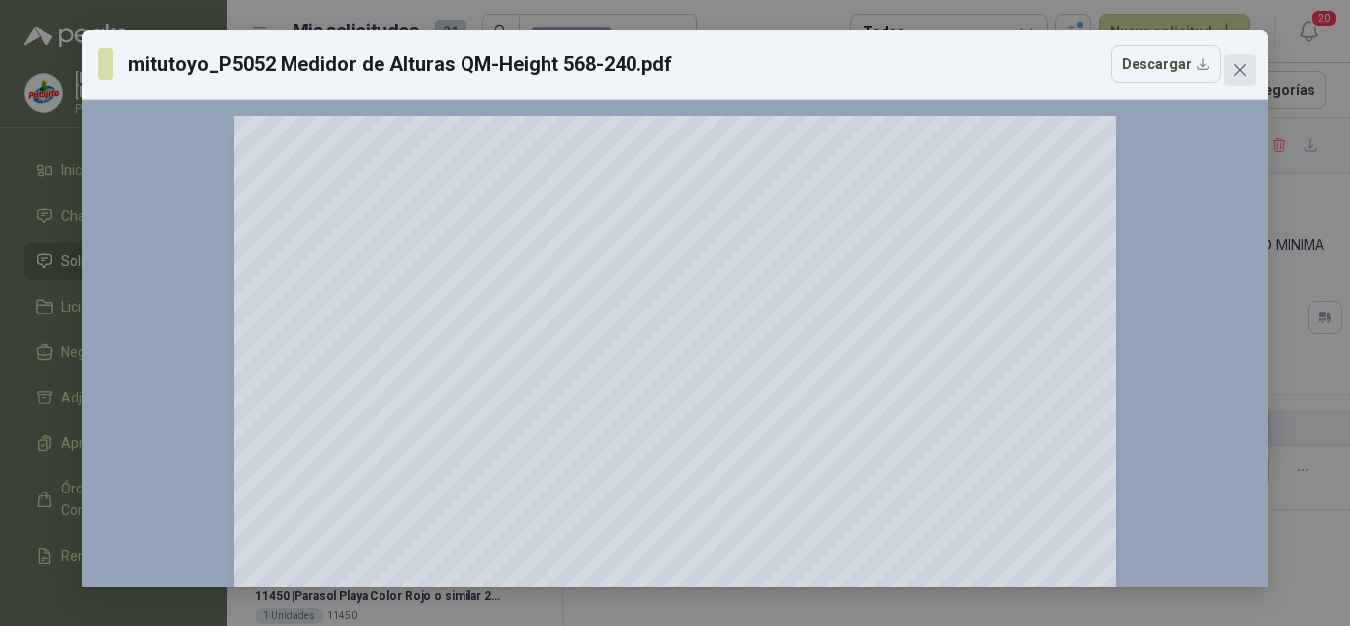
click at [1237, 65] on icon "close" at bounding box center [1241, 70] width 12 height 12
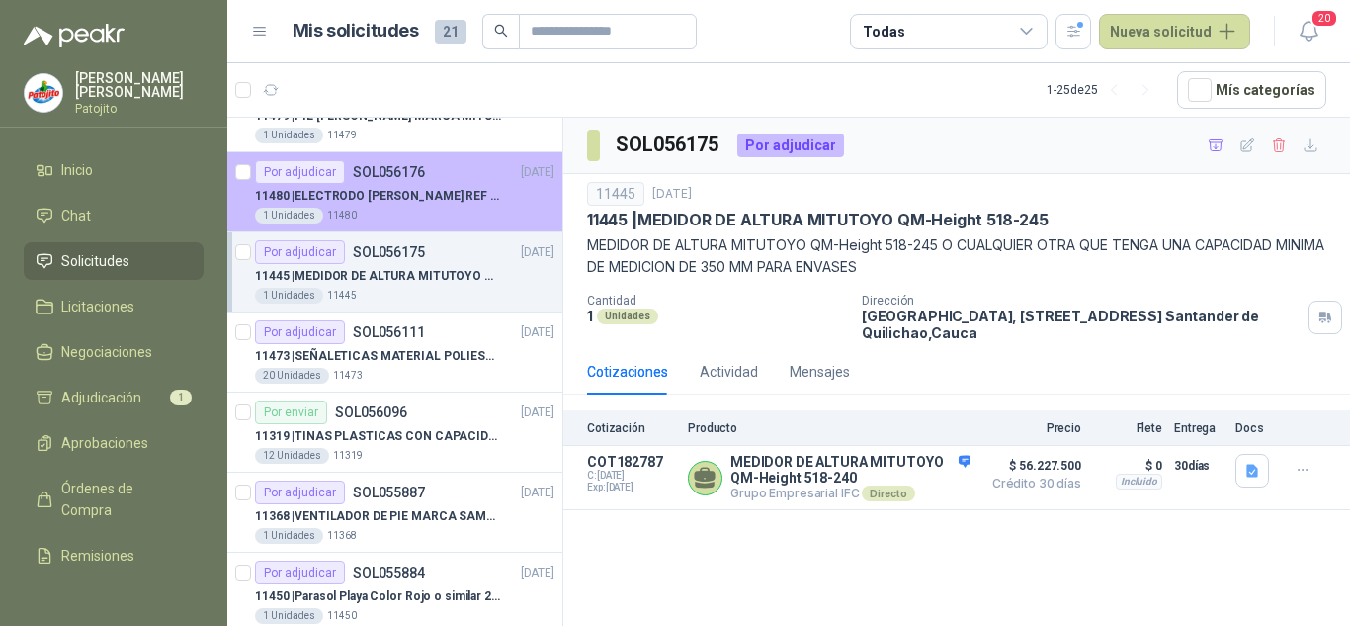
click at [415, 204] on p "11480 | ELECTRODO [PERSON_NAME] REF HI1131B" at bounding box center [378, 196] width 246 height 19
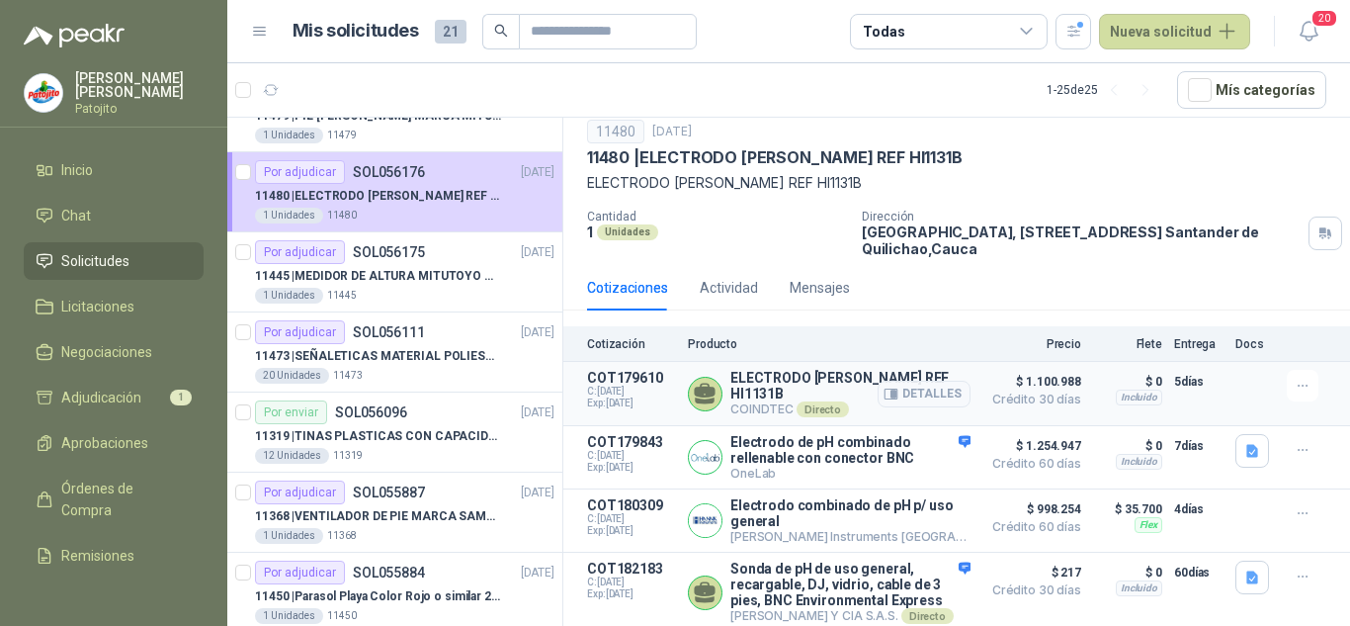
scroll to position [120, 0]
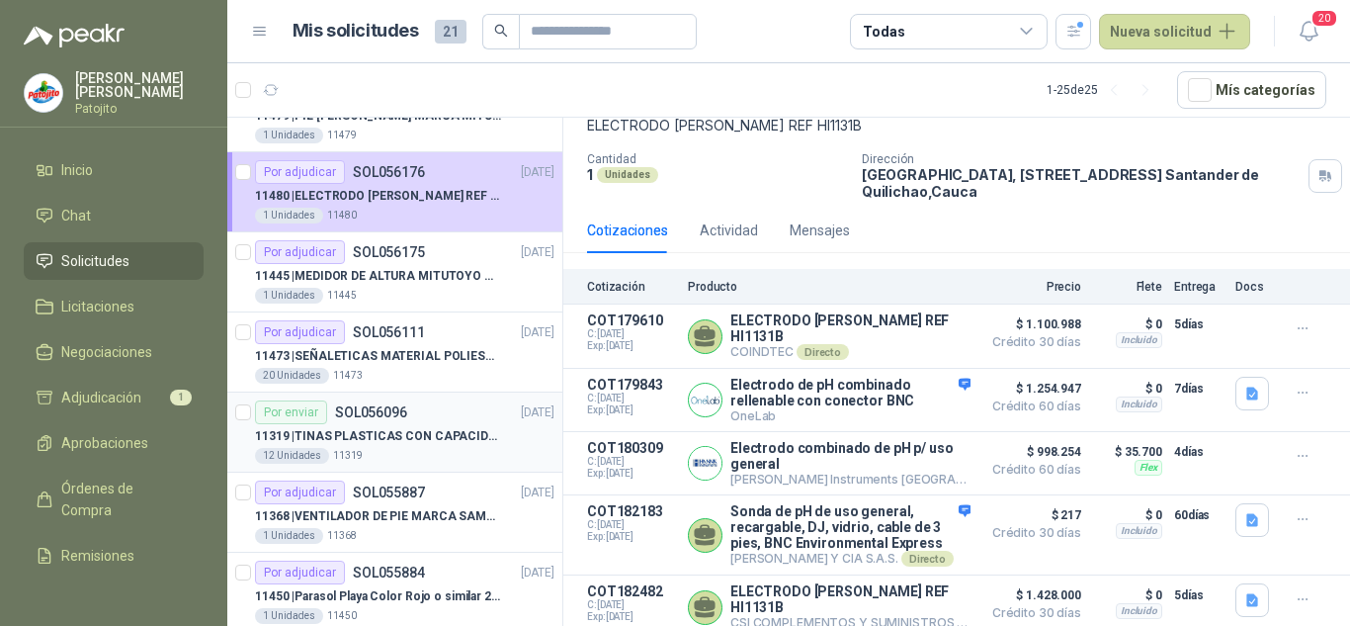
click at [398, 423] on div "Por enviar SOL056096" at bounding box center [331, 412] width 152 height 24
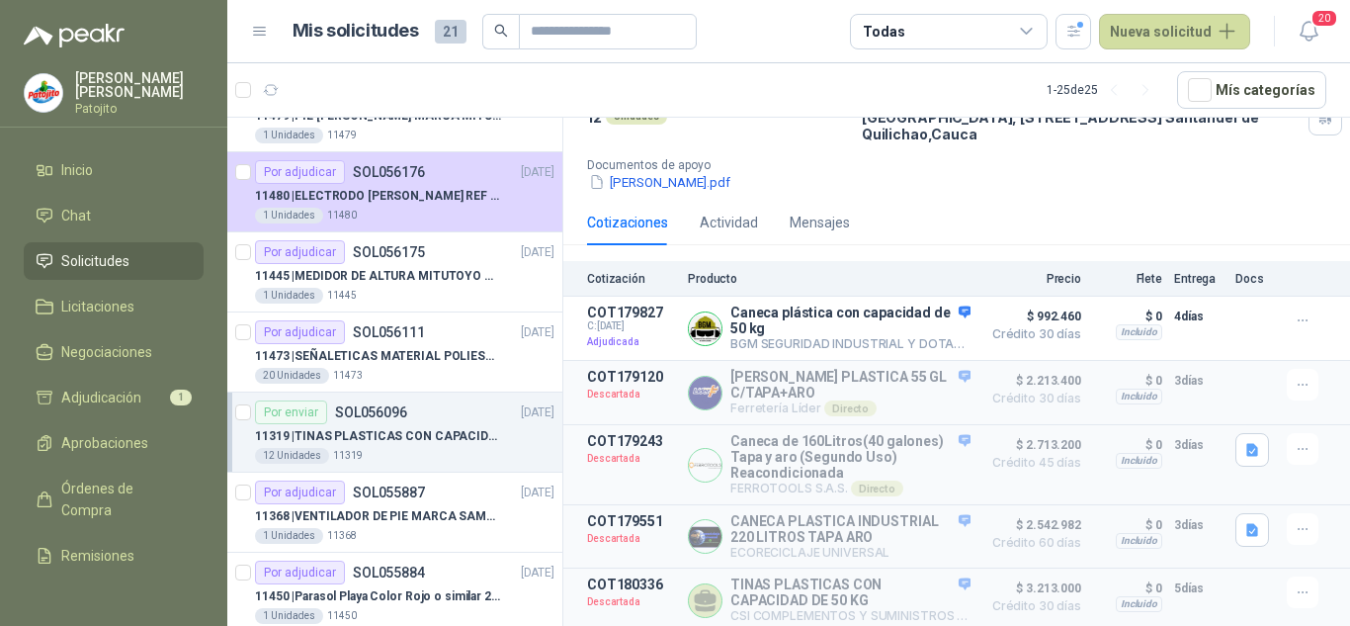
scroll to position [196, 0]
click at [443, 498] on div "Por adjudicar SOL055887 [DATE]" at bounding box center [405, 492] width 300 height 24
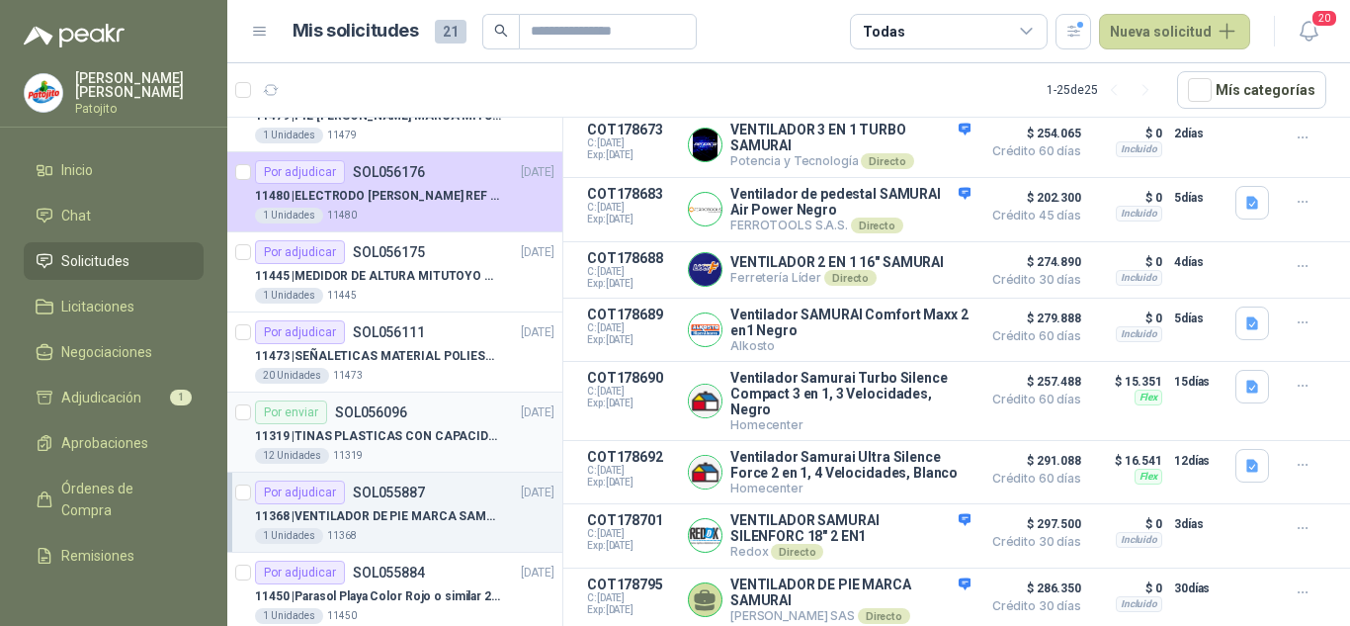
scroll to position [625, 0]
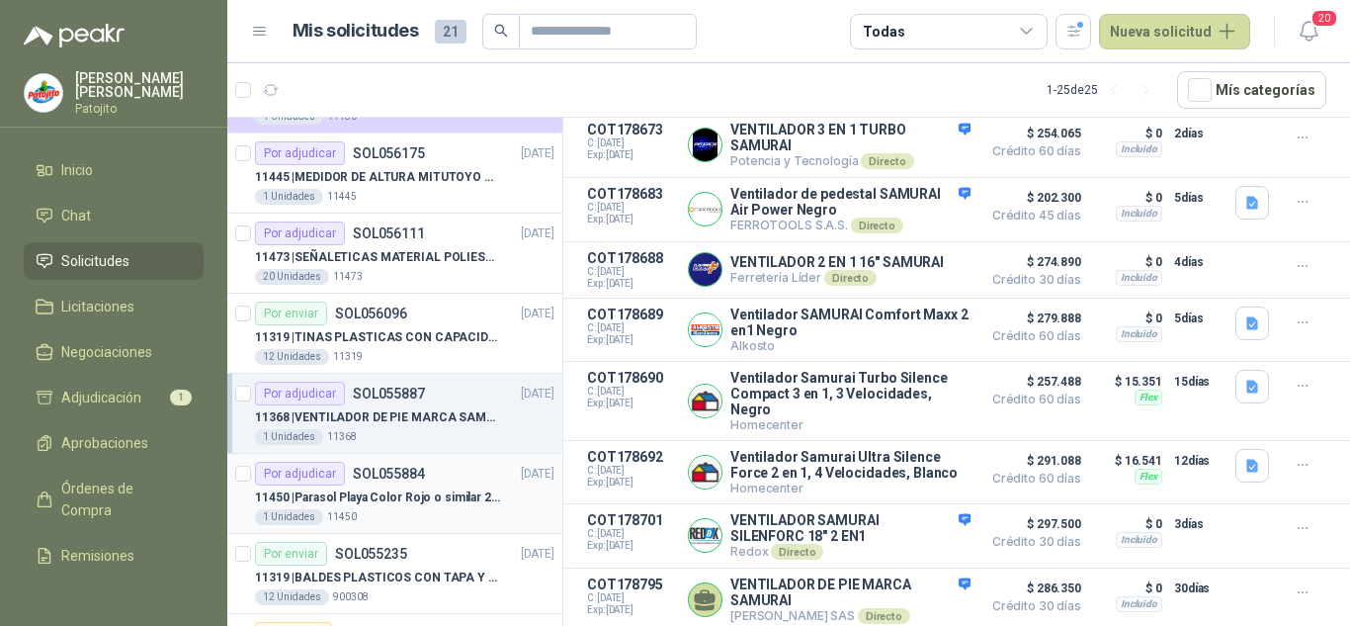
click at [413, 501] on p "11450 | Parasol Playa Color Rojo o similar 2.5 Metros Uv+50" at bounding box center [378, 497] width 246 height 19
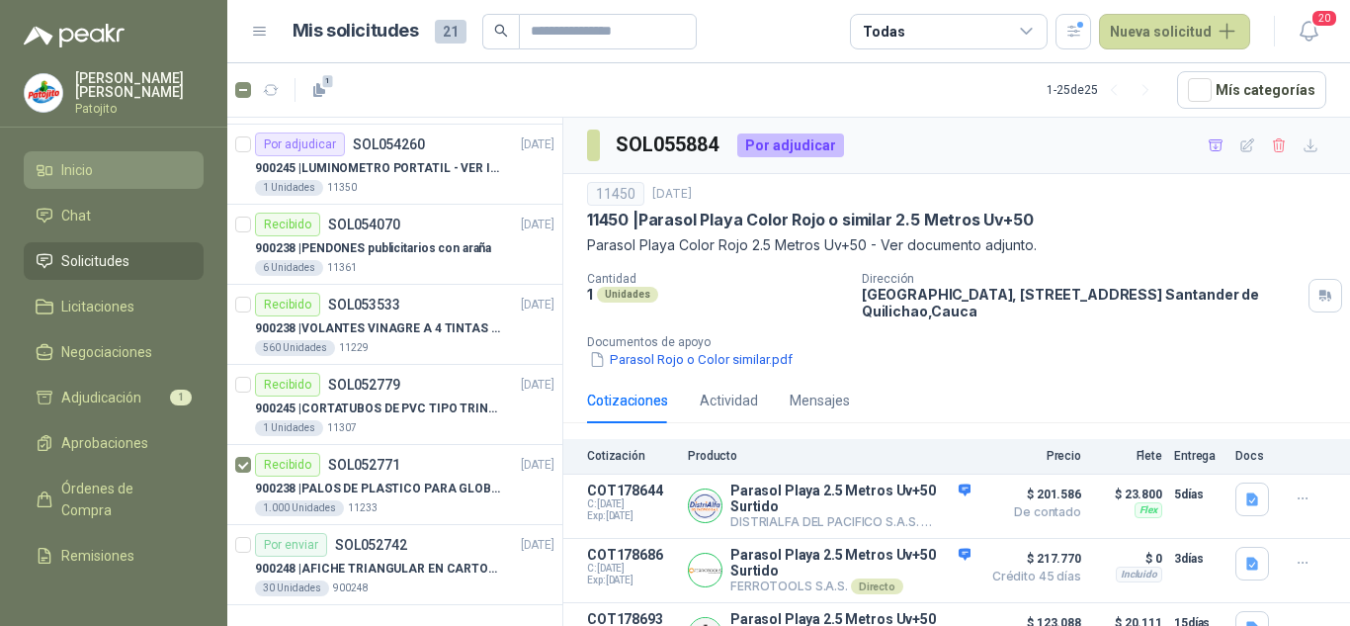
click at [109, 160] on li "Inicio" at bounding box center [114, 170] width 156 height 22
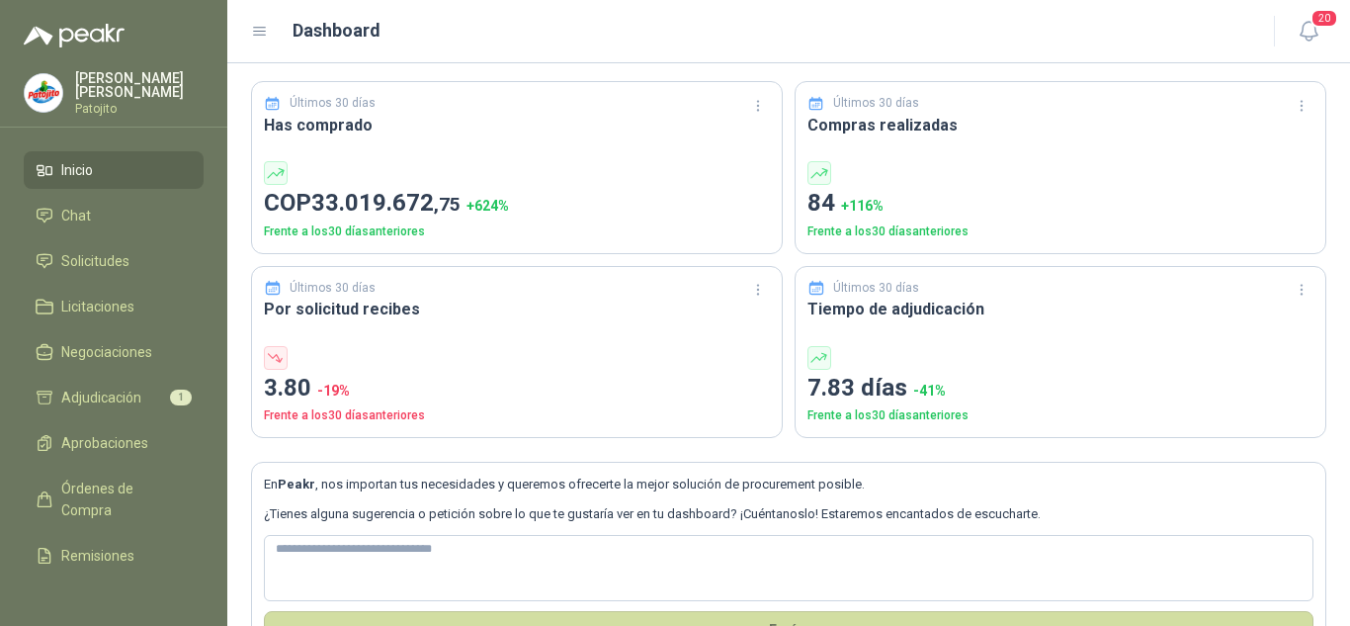
scroll to position [122, 0]
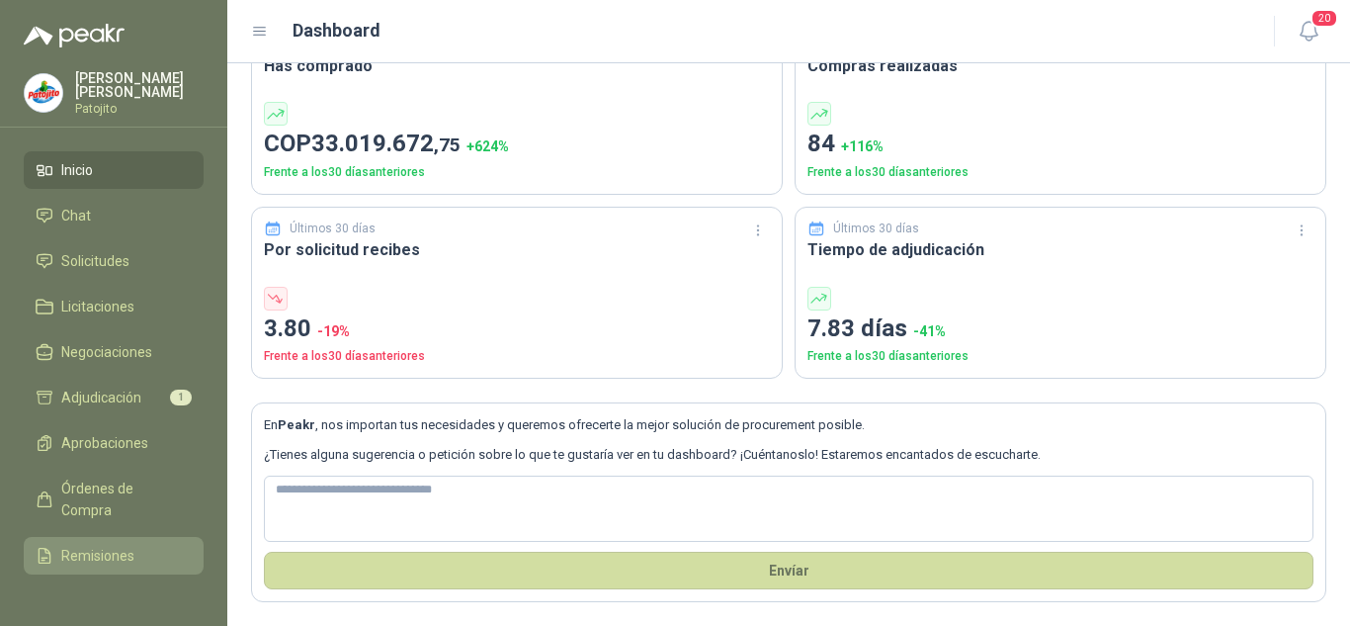
click at [100, 546] on span "Remisiones" at bounding box center [97, 556] width 73 height 22
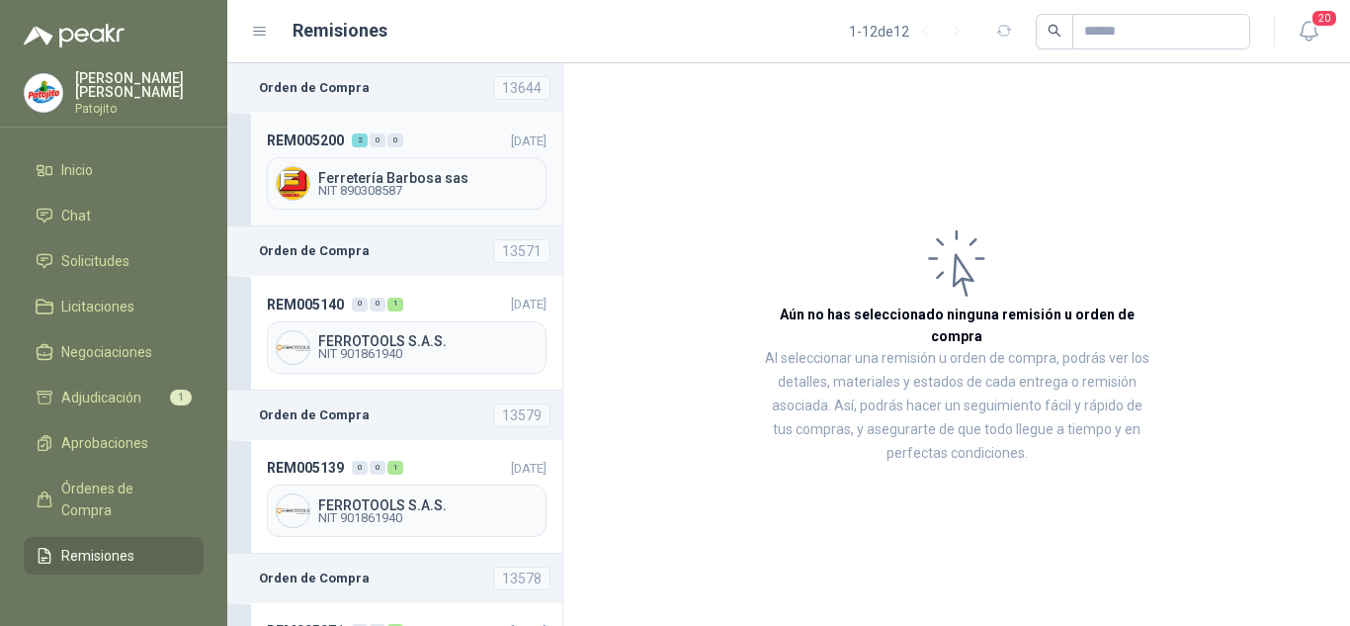
click at [440, 167] on div "Ferretería [PERSON_NAME] sas NIT 890308587" at bounding box center [407, 183] width 280 height 52
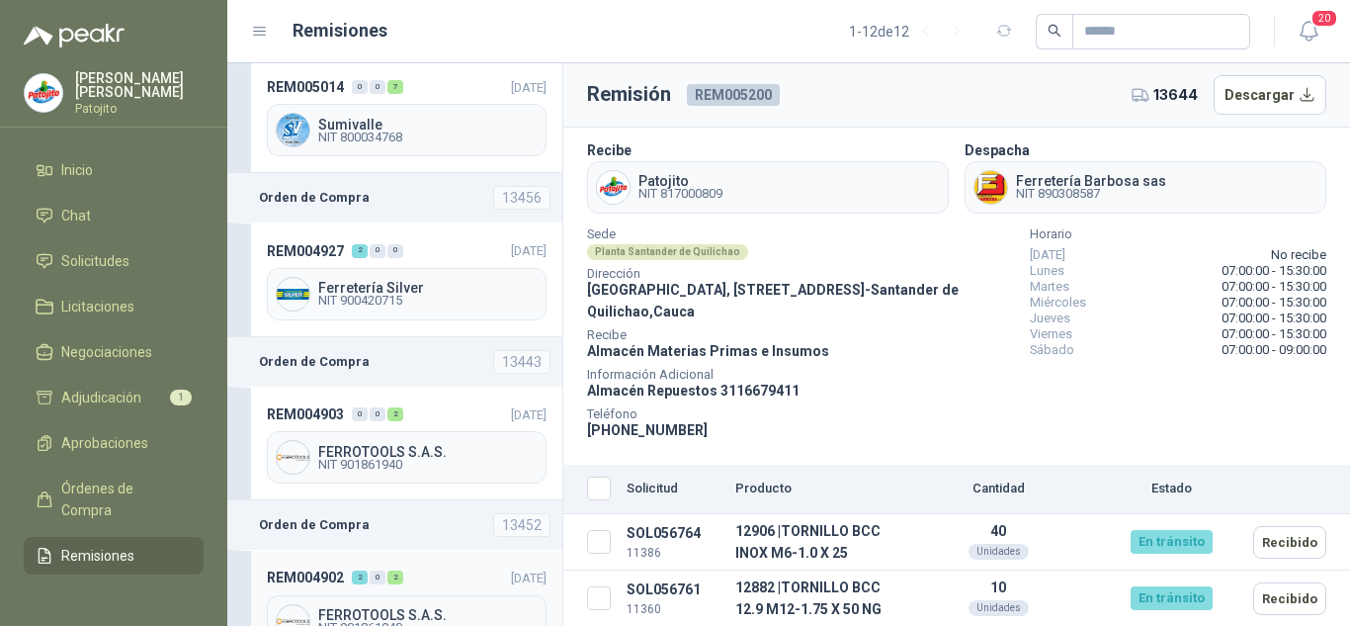
scroll to position [1395, 0]
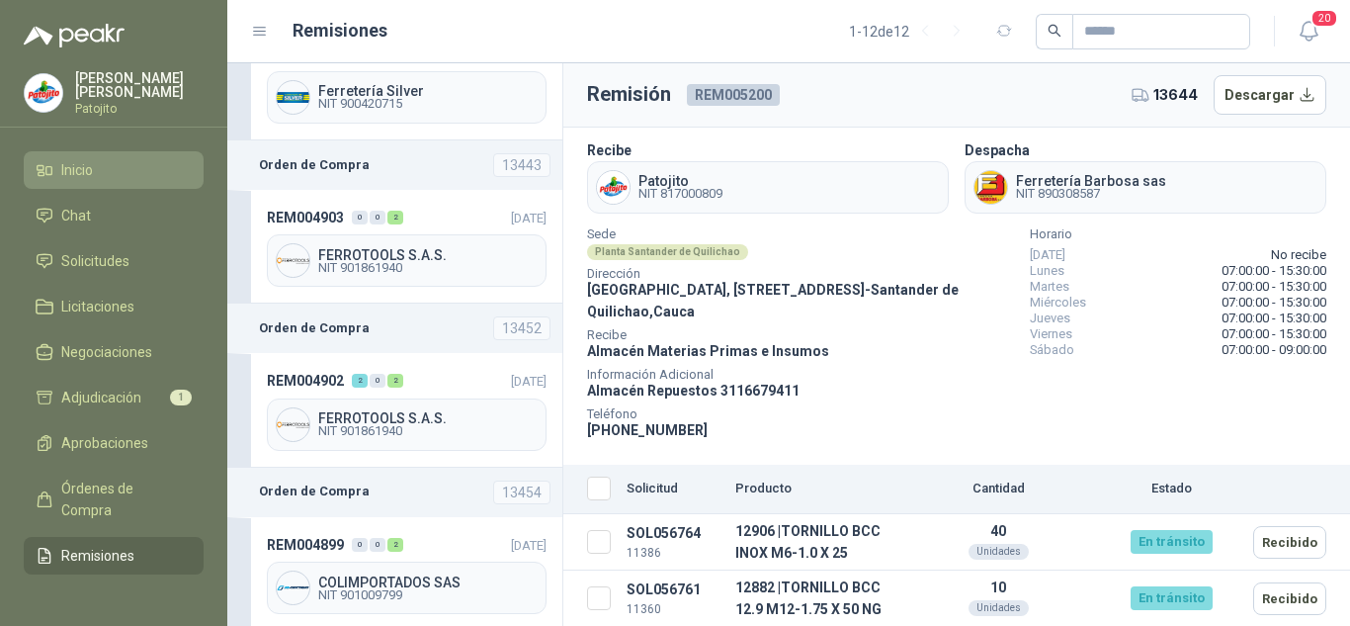
click at [61, 165] on span "Inicio" at bounding box center [77, 170] width 32 height 22
